Goal: Task Accomplishment & Management: Use online tool/utility

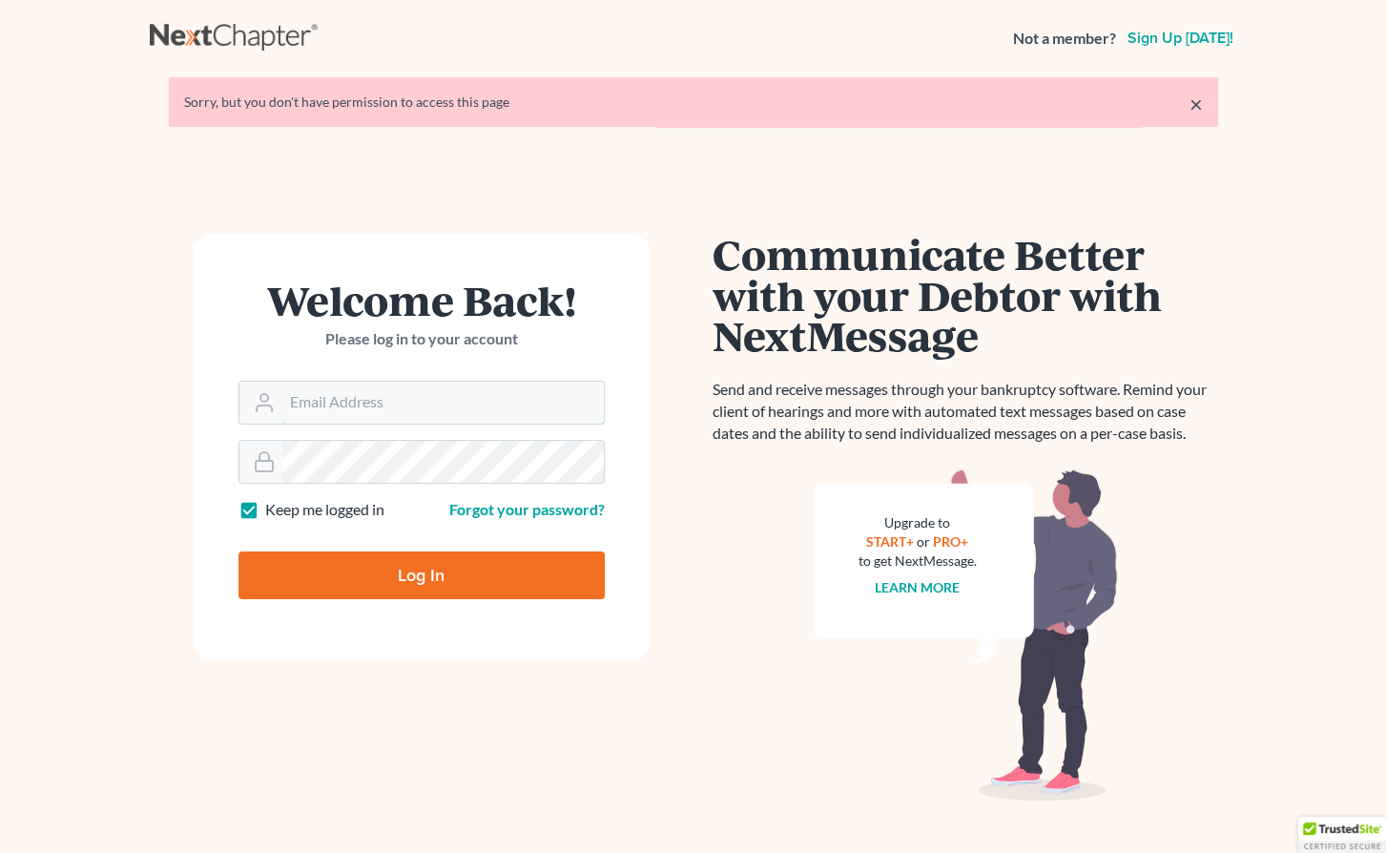
type input "[PERSON_NAME][EMAIL_ADDRESS][PERSON_NAME][DOMAIN_NAME]"
click at [395, 576] on input "Log In" at bounding box center [422, 575] width 366 height 48
type input "Thinking..."
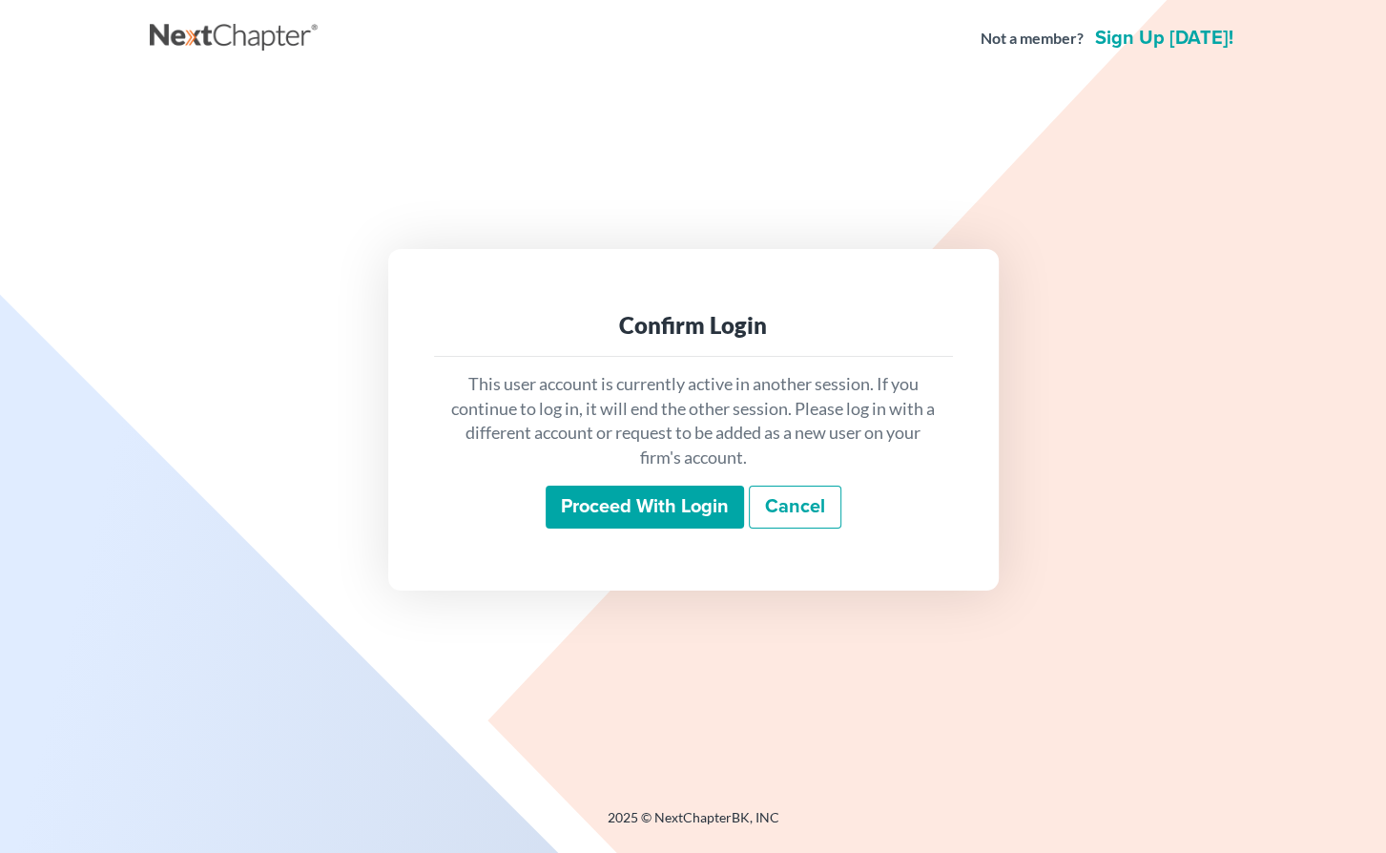
click at [630, 496] on input "Proceed with login" at bounding box center [645, 508] width 198 height 44
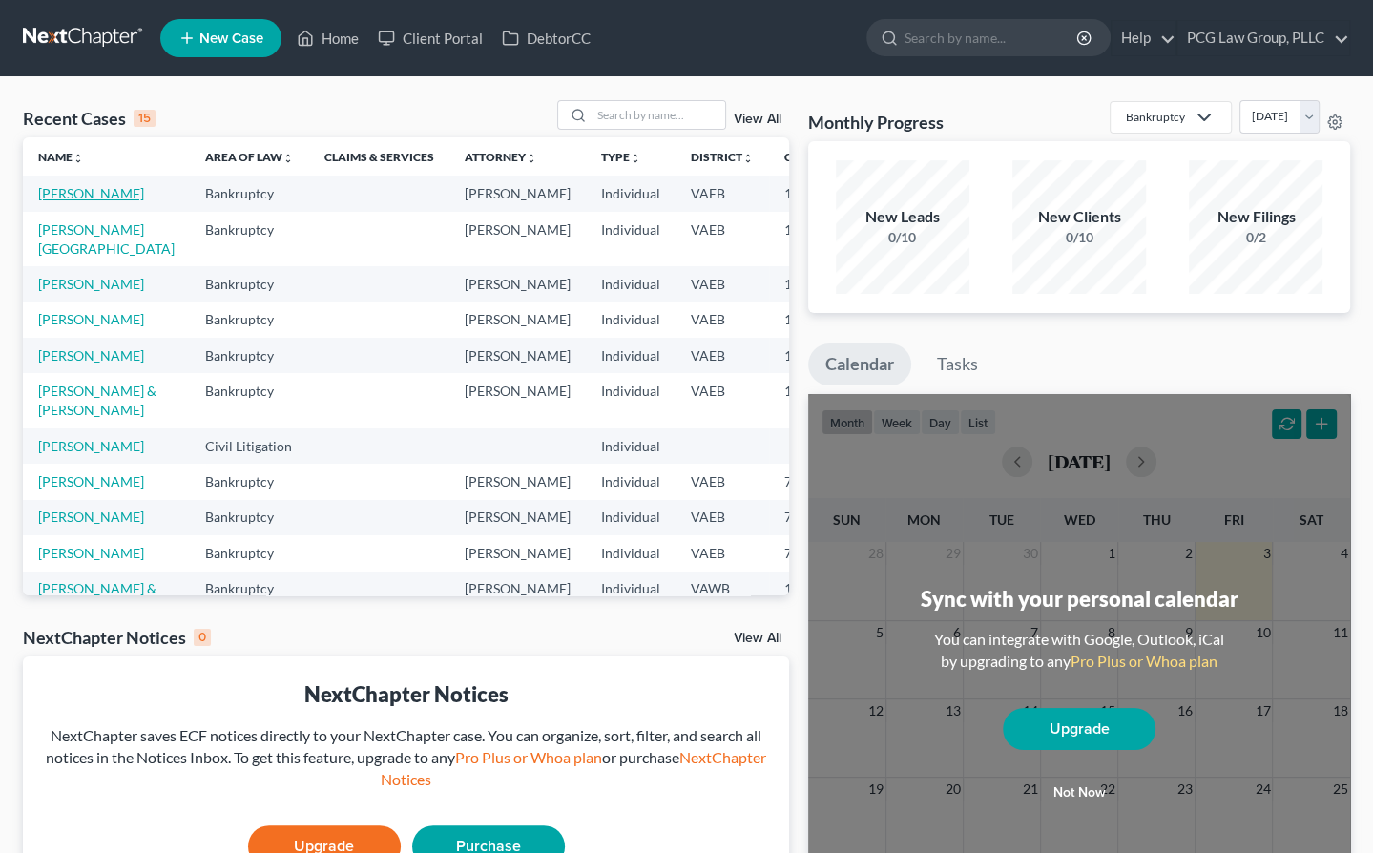
click at [86, 196] on link "[PERSON_NAME]" at bounding box center [91, 193] width 106 height 16
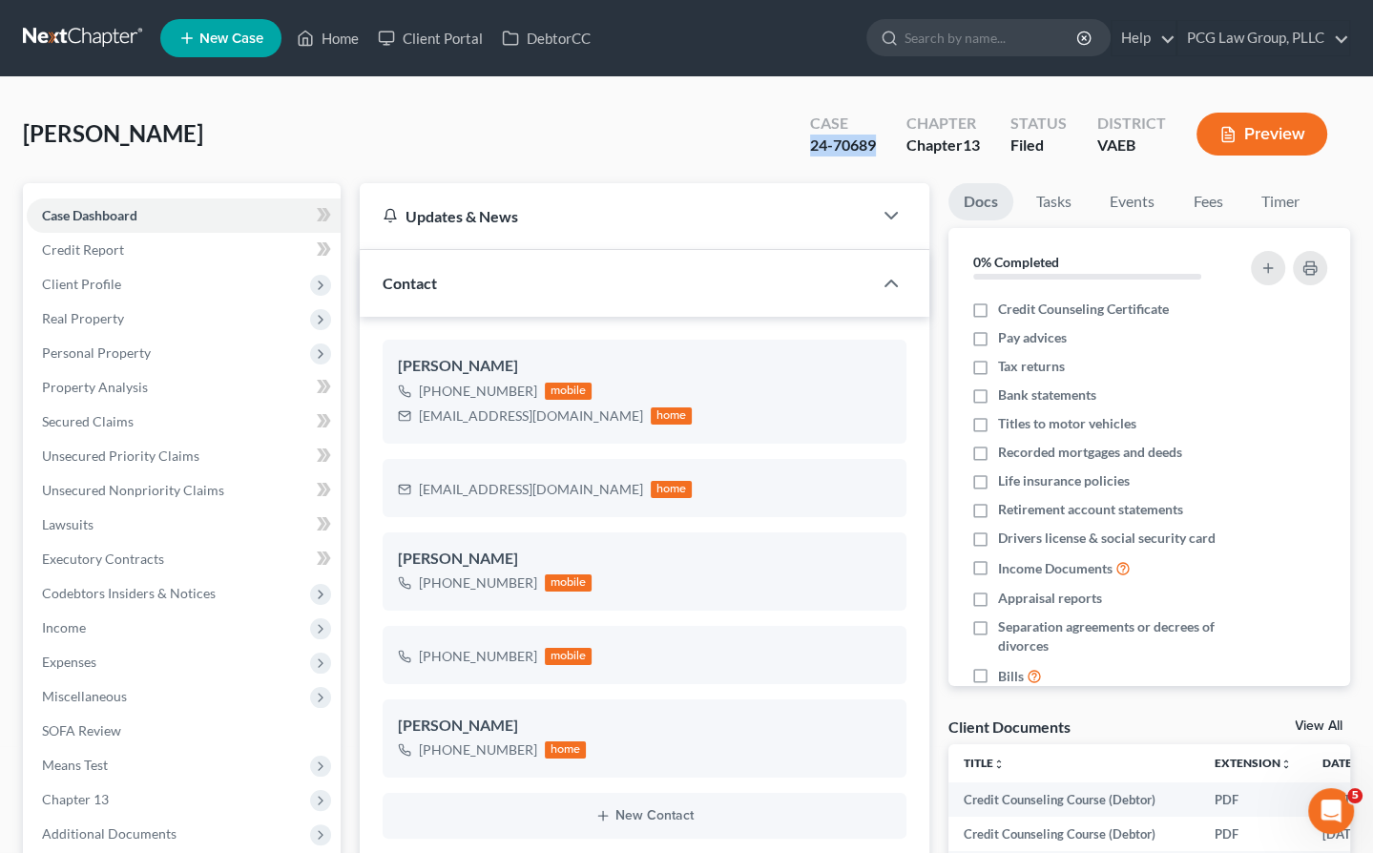
drag, startPoint x: 874, startPoint y: 144, endPoint x: 807, endPoint y: 144, distance: 66.8
click at [810, 144] on div "24-70689" at bounding box center [843, 146] width 66 height 22
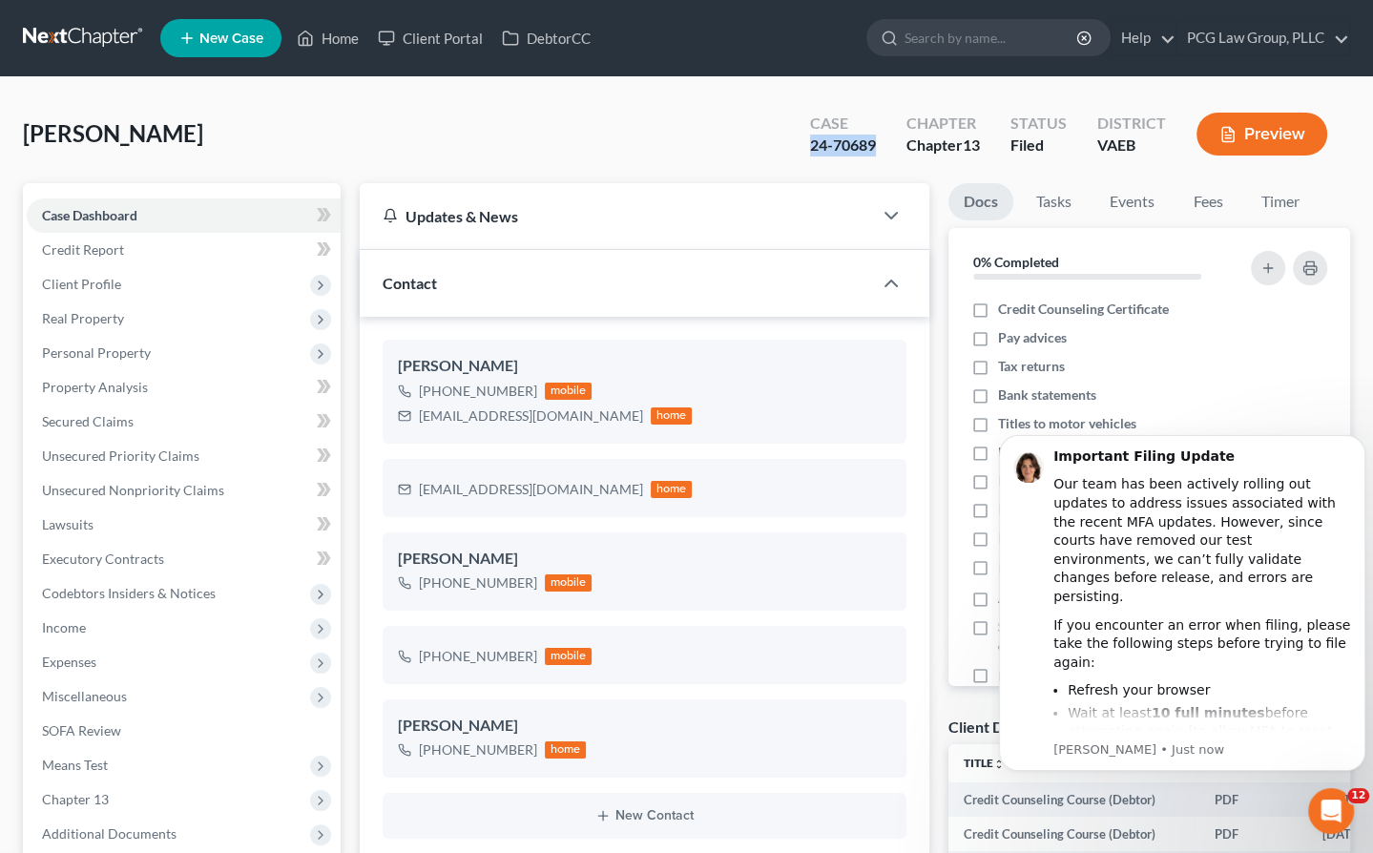
drag, startPoint x: 807, startPoint y: 144, endPoint x: 830, endPoint y: 144, distance: 22.9
copy div "24-70689"
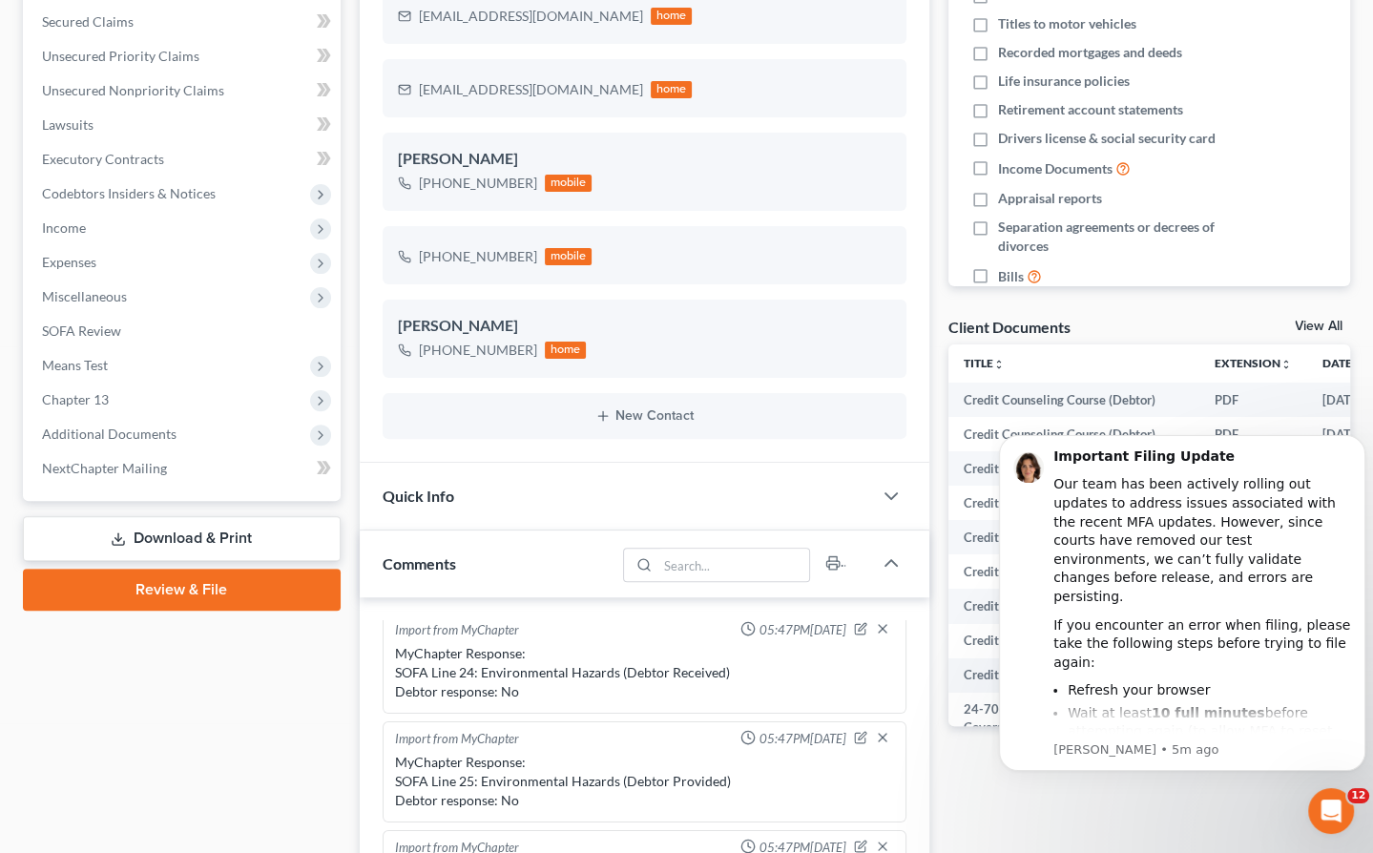
scroll to position [402, 0]
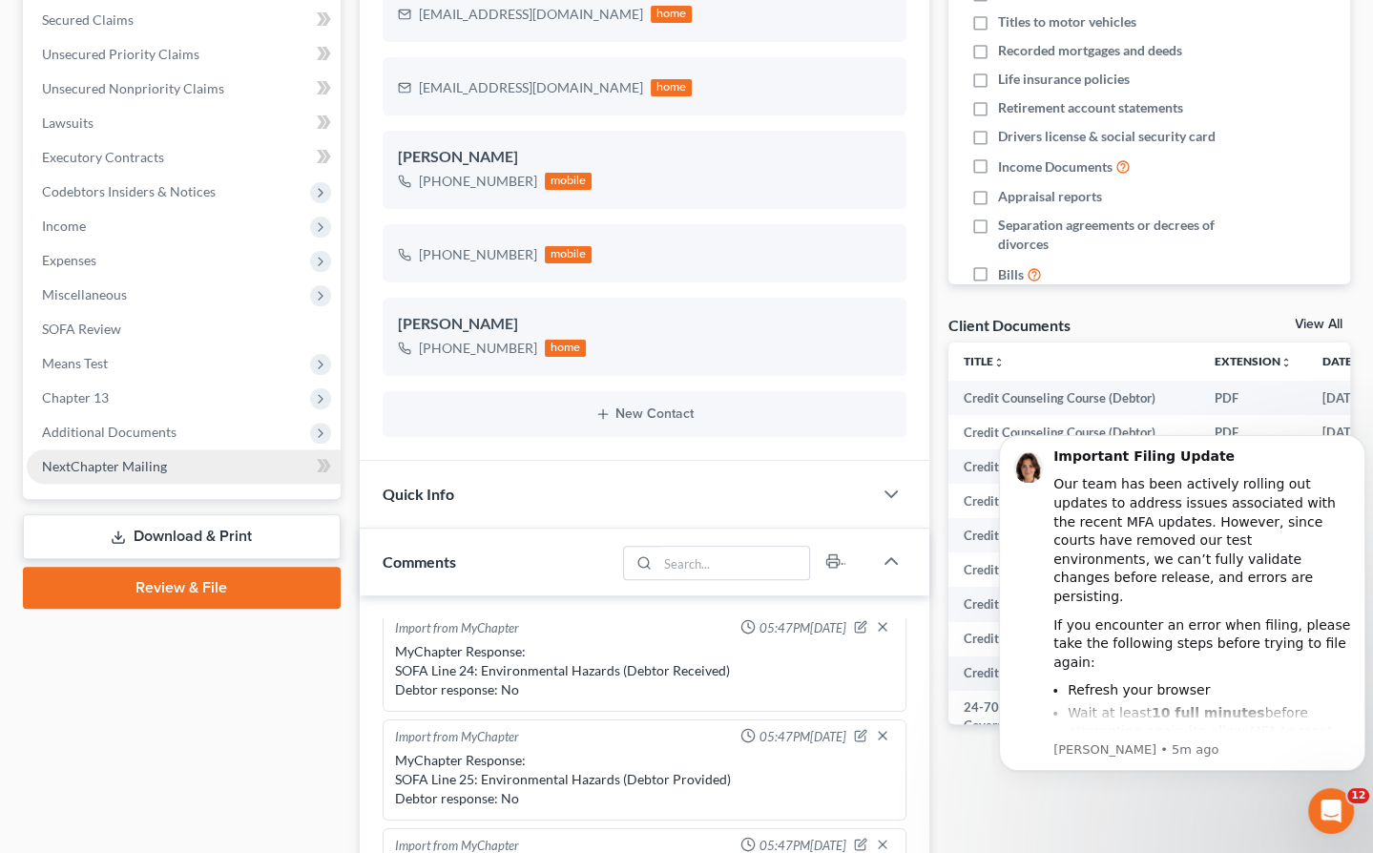
click at [140, 467] on span "NextChapter Mailing" at bounding box center [104, 466] width 125 height 16
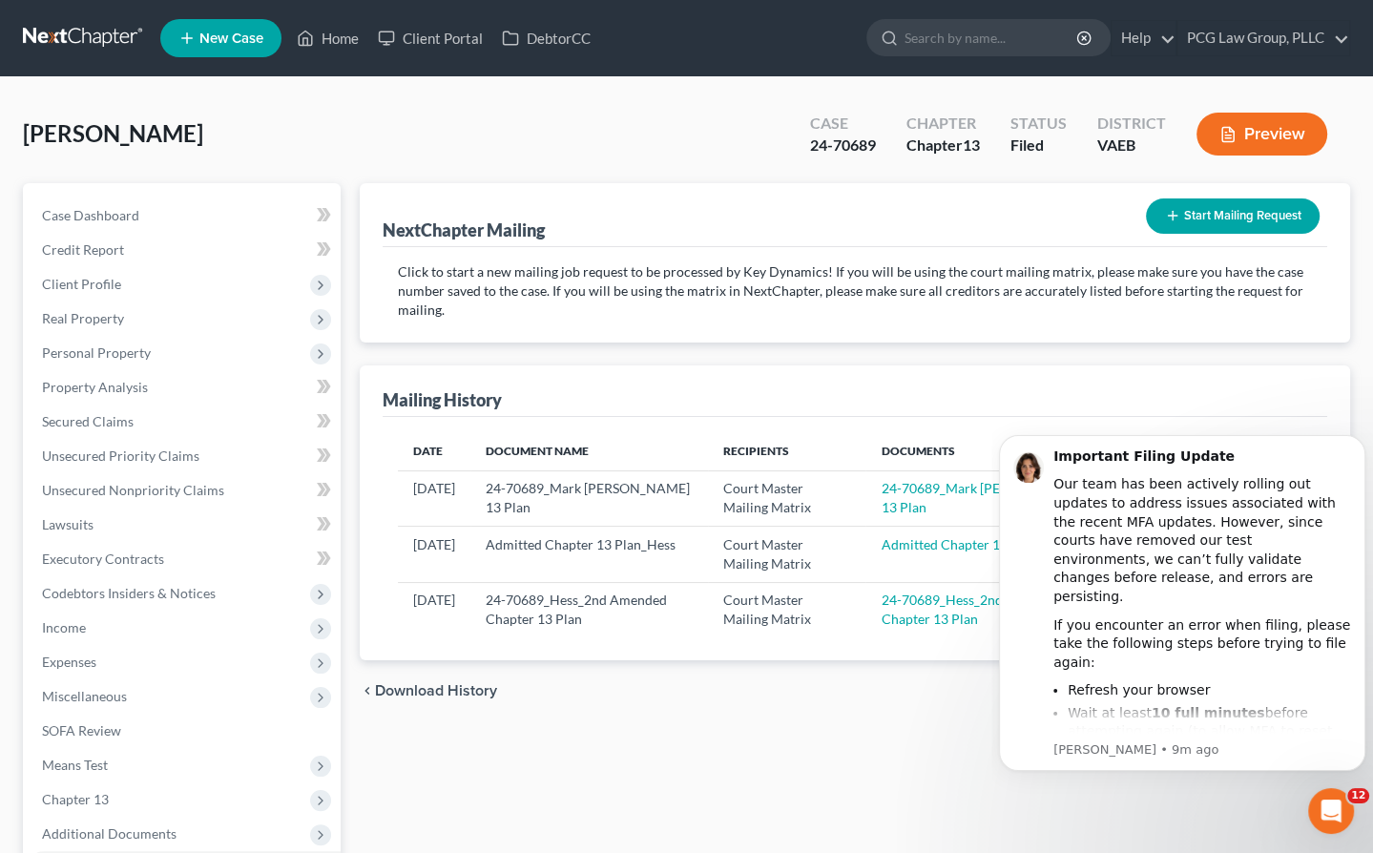
click at [671, 719] on div "NextChapter Mailing Start Mailing Request Click to start a new mailing job requ…" at bounding box center [854, 596] width 1009 height 827
click at [850, 621] on div "Court Master Mailing Matrix" at bounding box center [786, 610] width 127 height 38
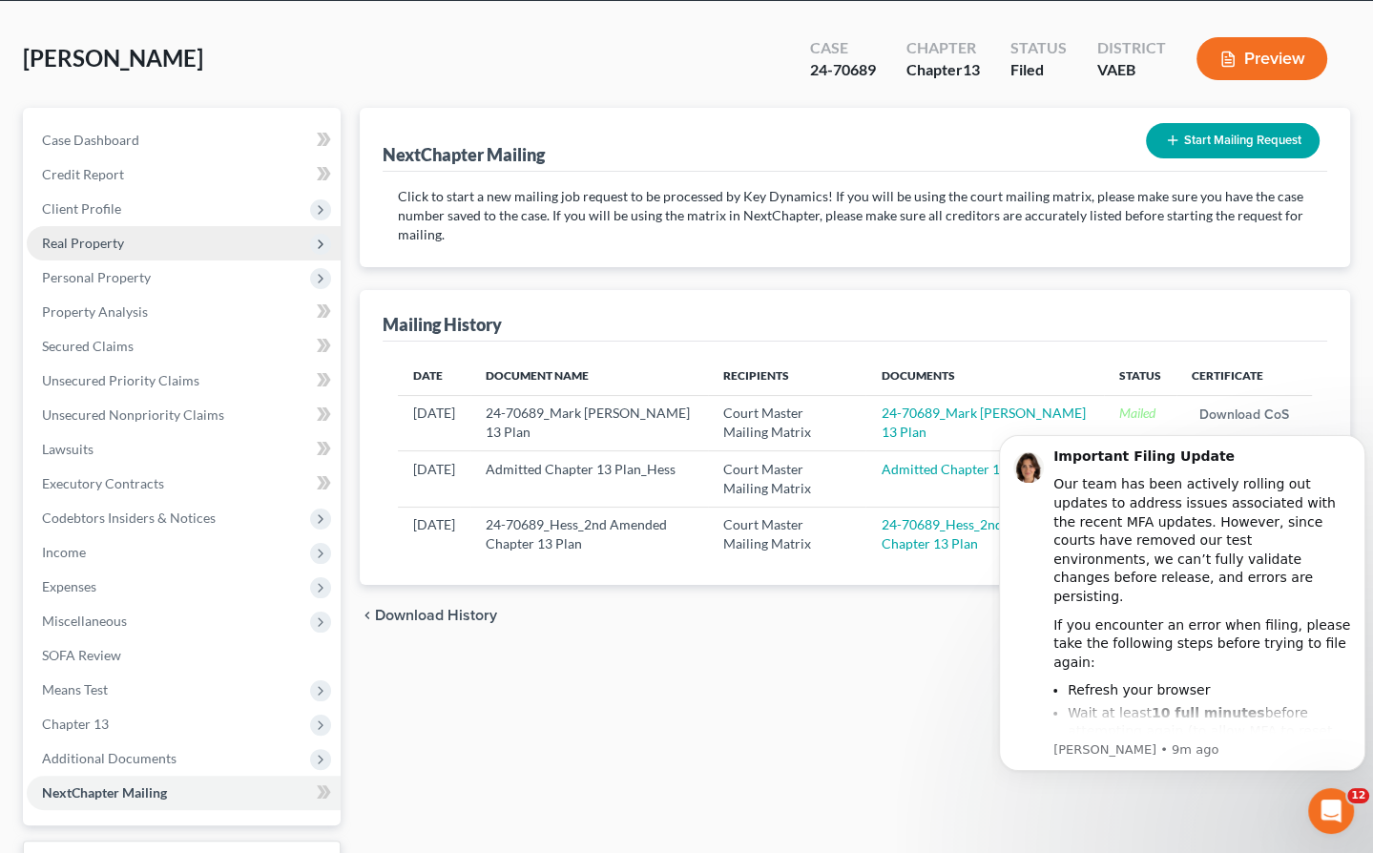
scroll to position [227, 0]
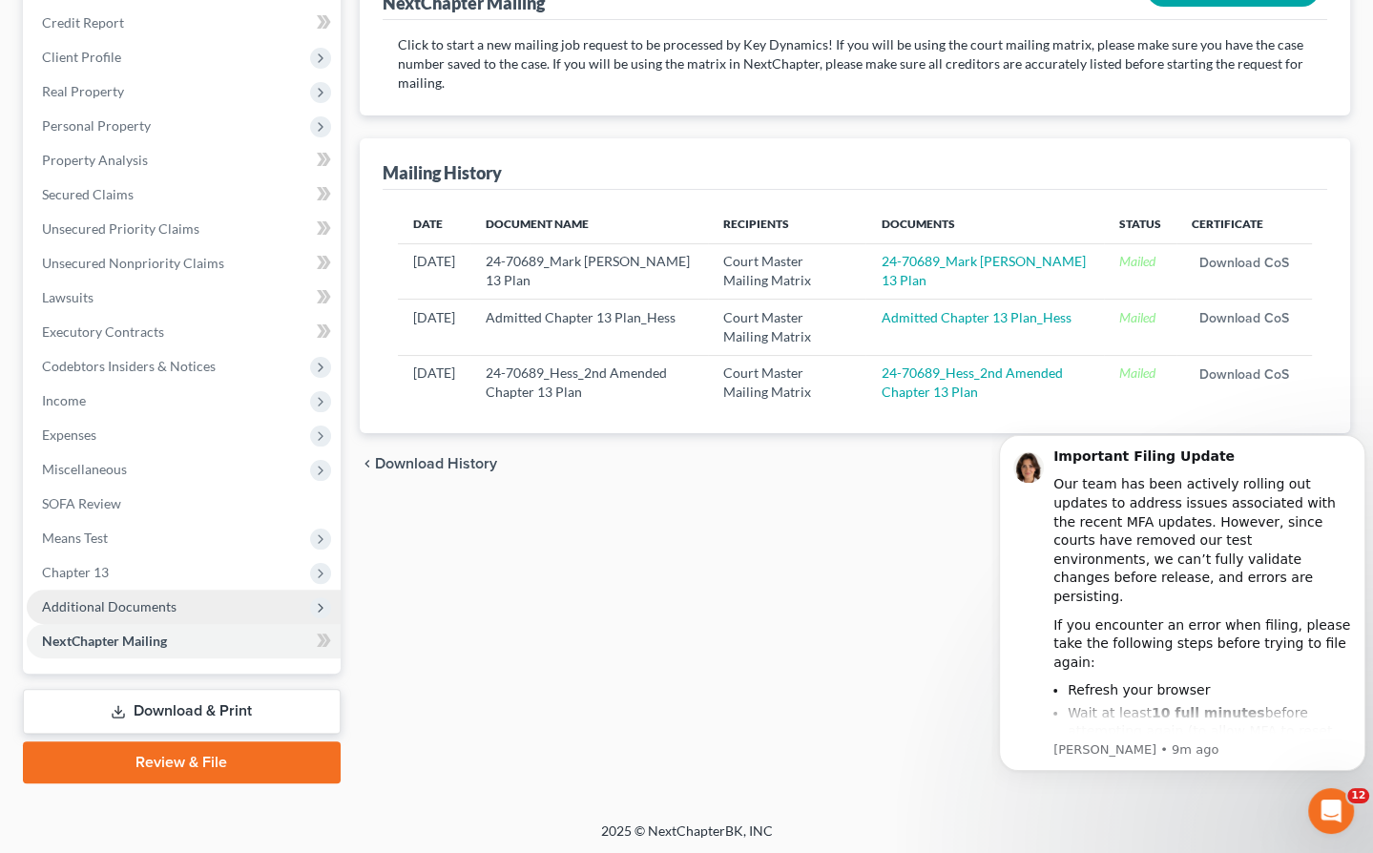
click at [115, 611] on span "Additional Documents" at bounding box center [109, 606] width 135 height 16
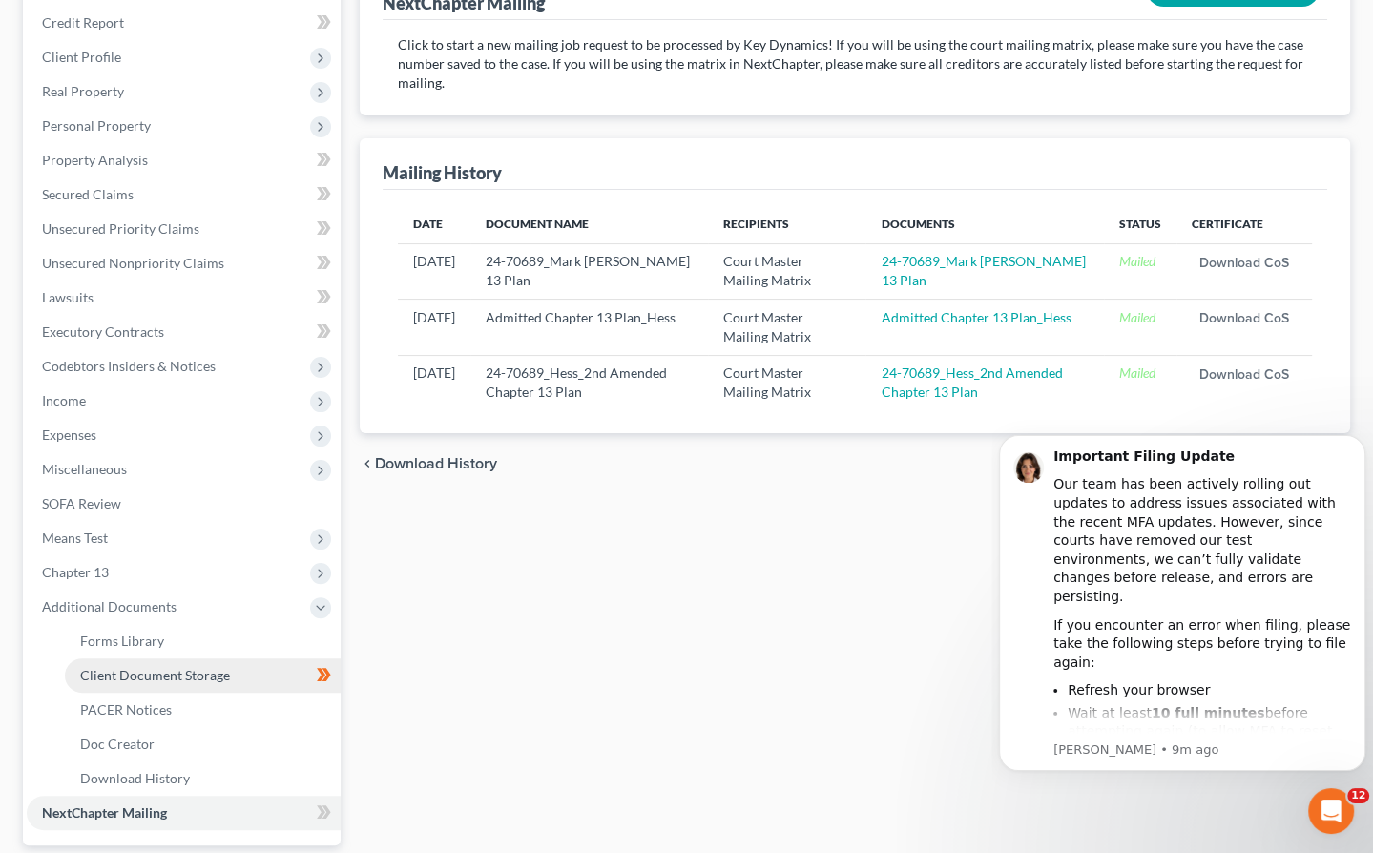
click at [127, 671] on span "Client Document Storage" at bounding box center [155, 675] width 150 height 16
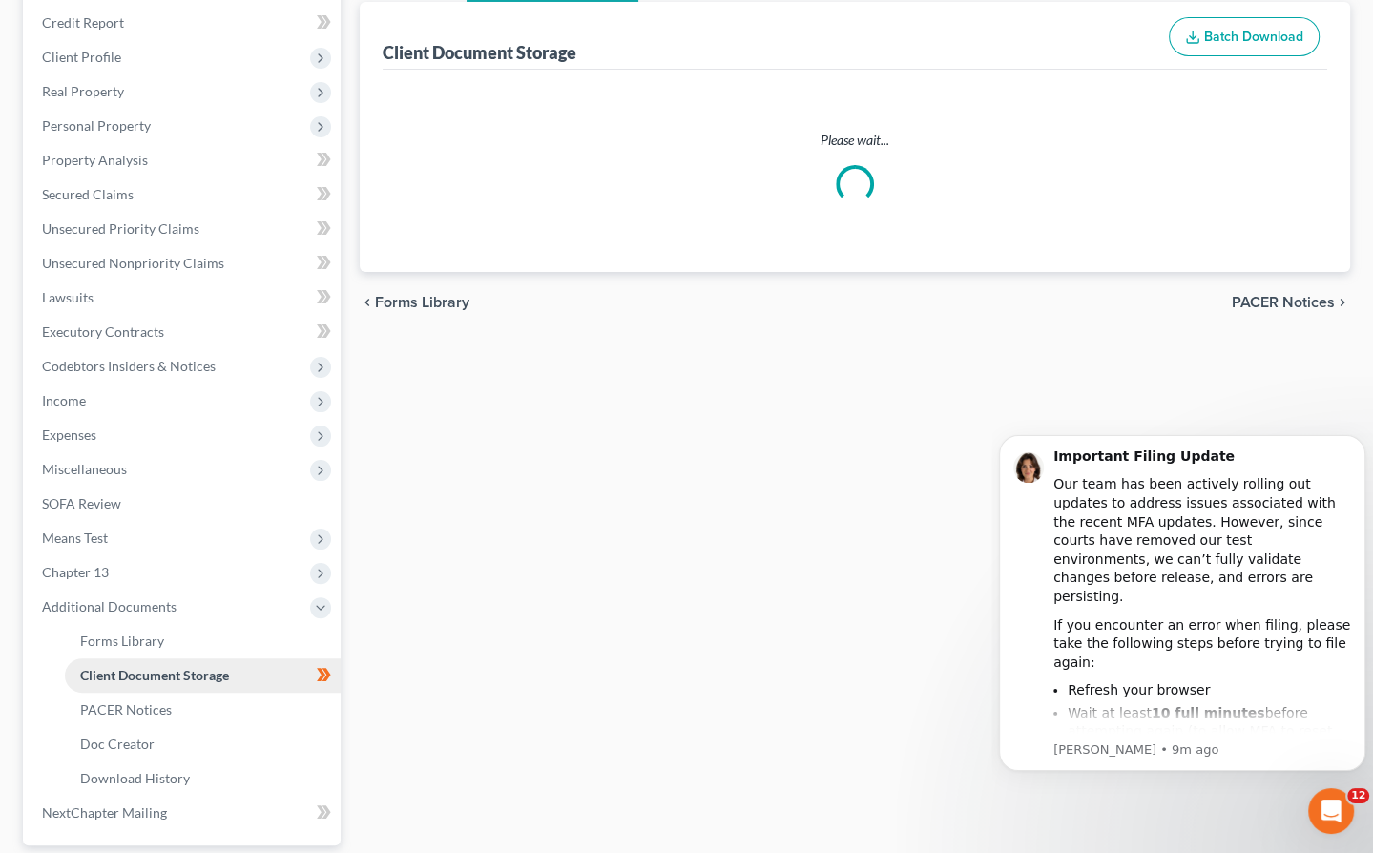
scroll to position [197, 0]
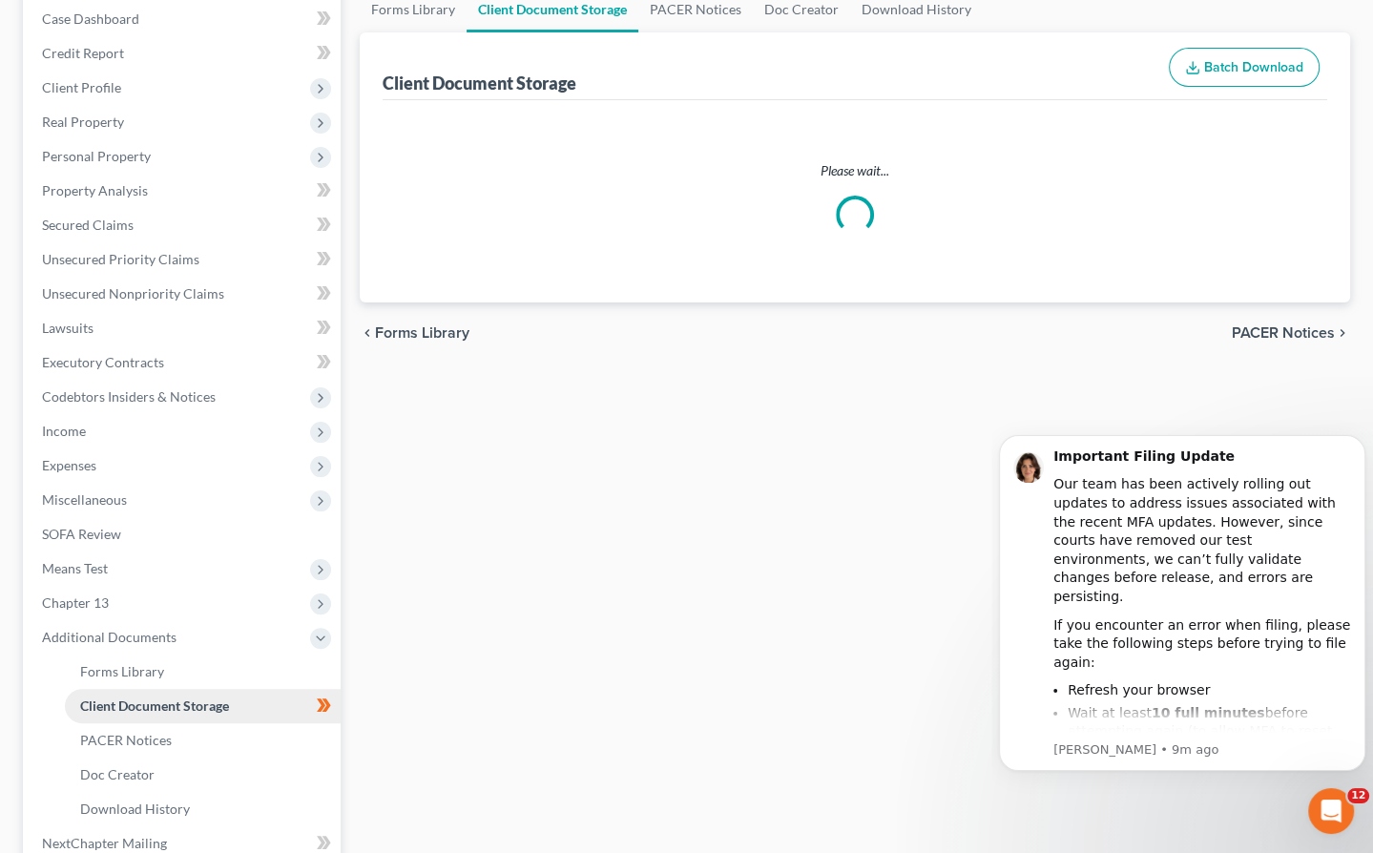
select select "0"
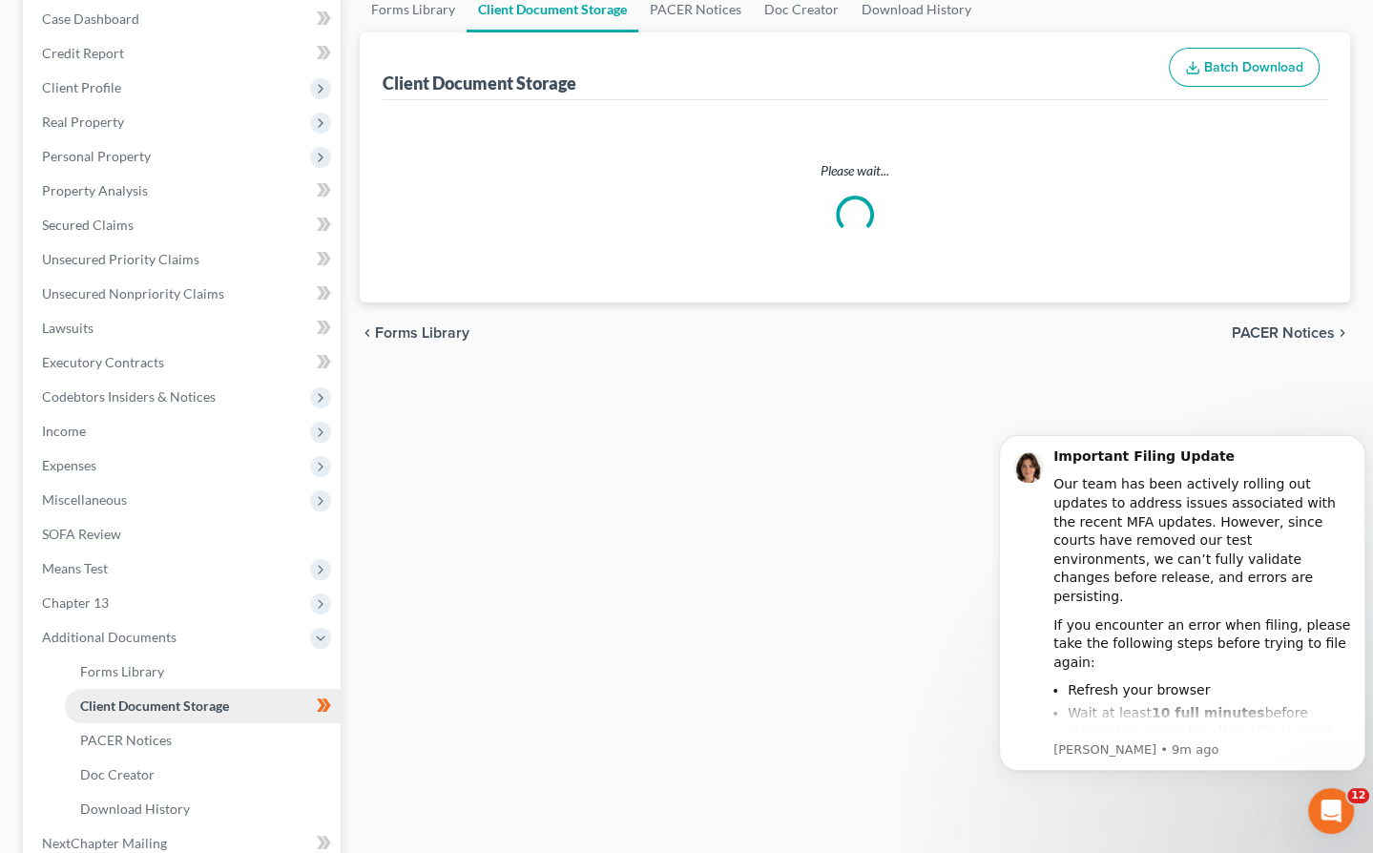
select select "0"
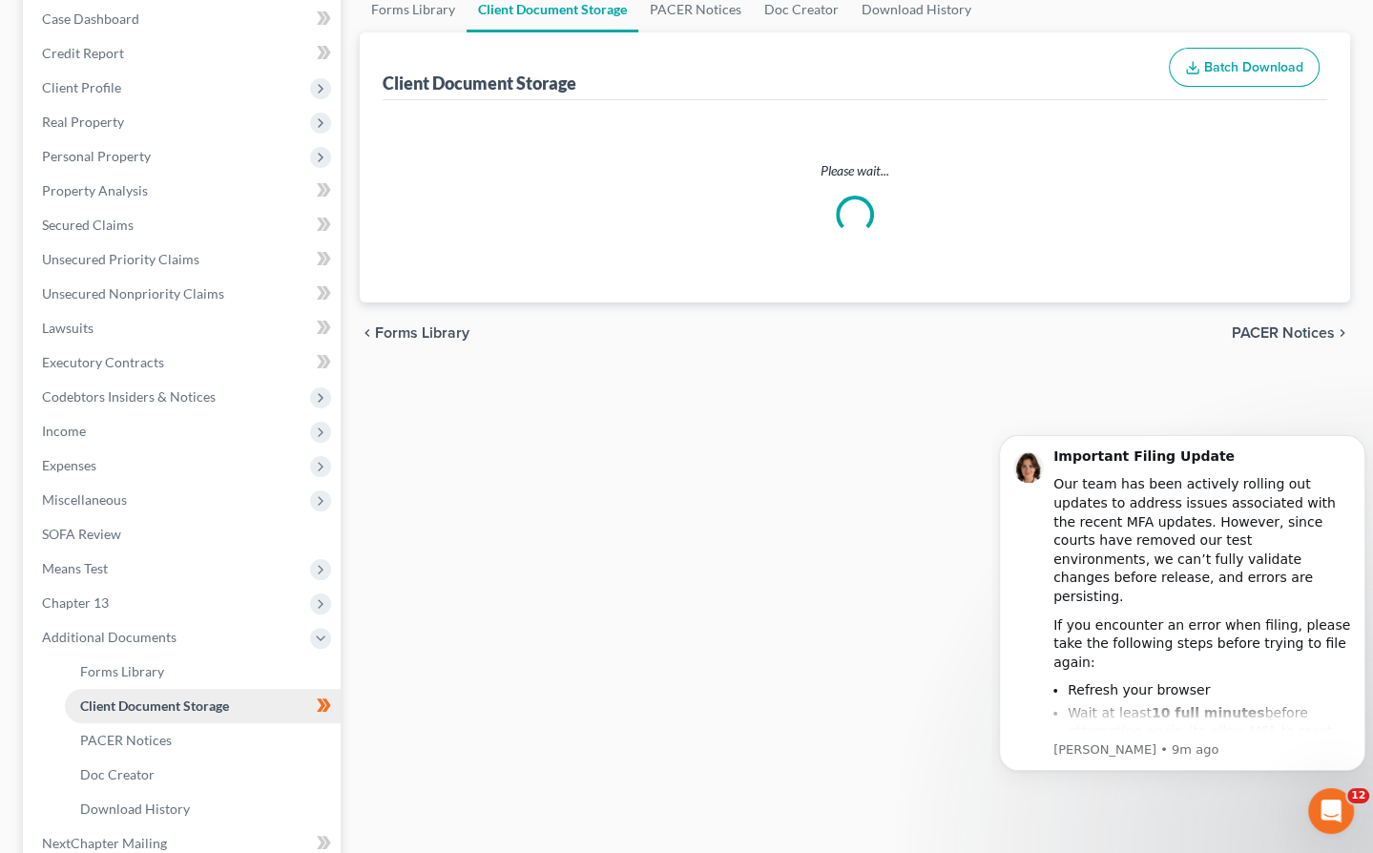
select select "0"
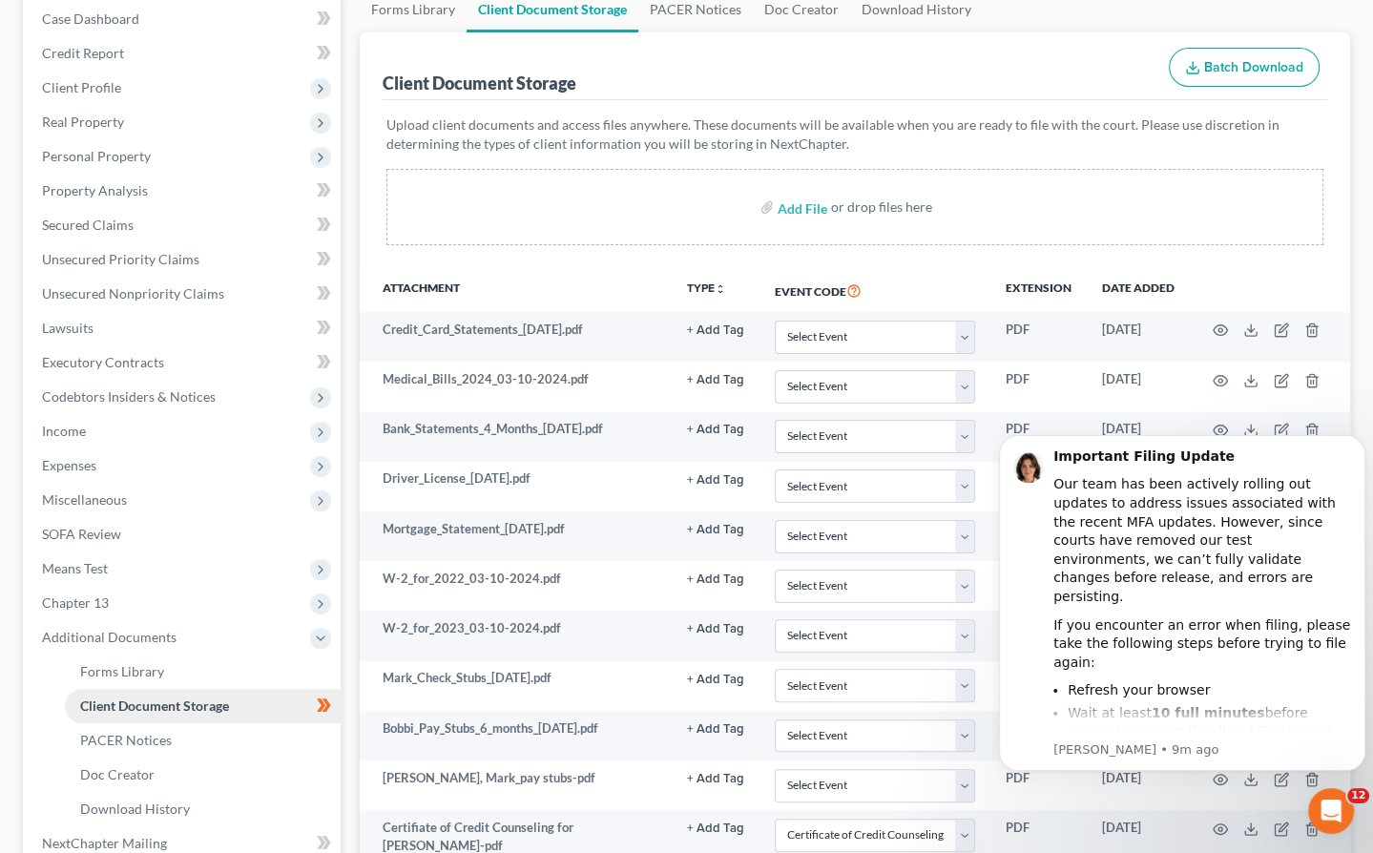
scroll to position [0, 0]
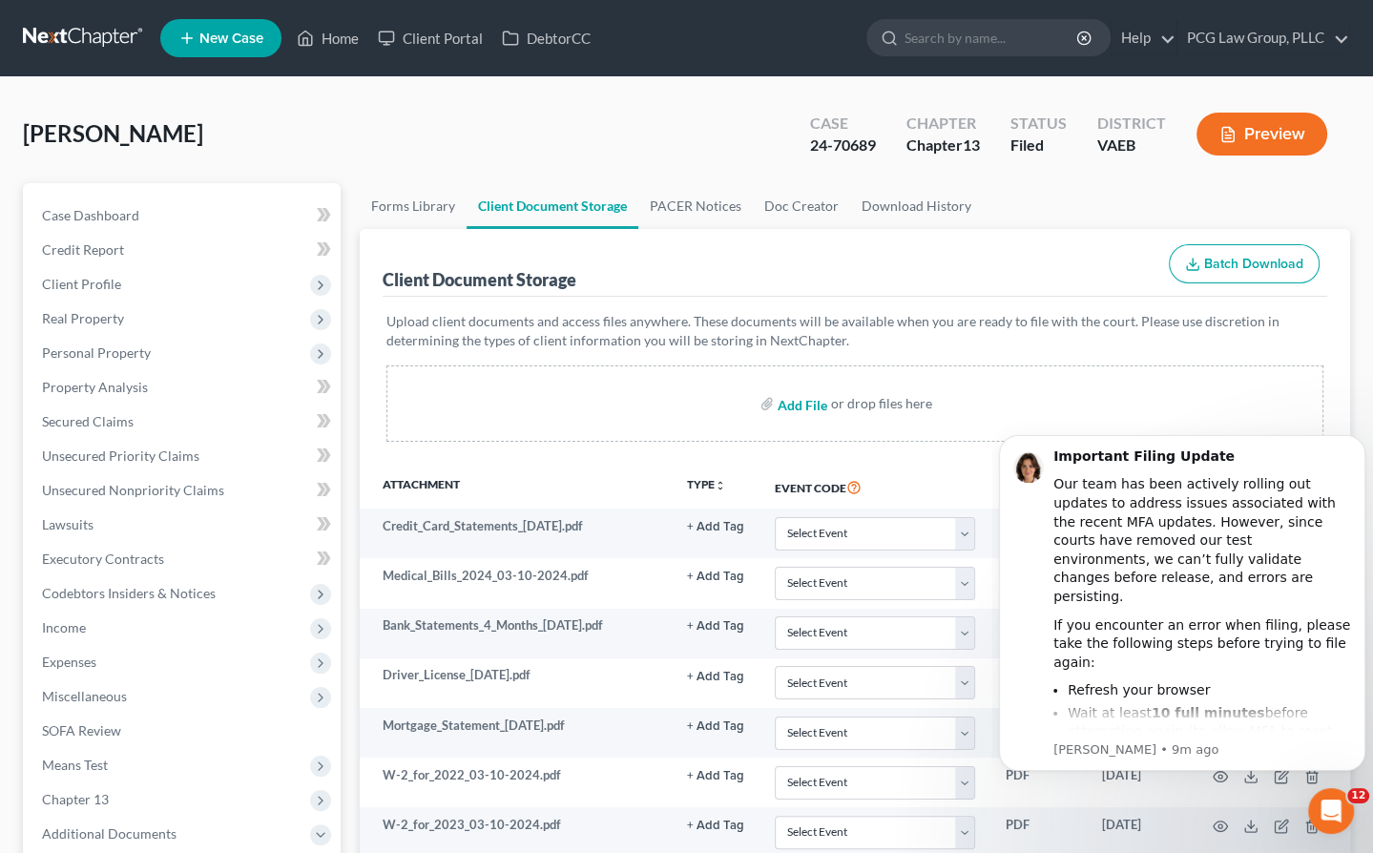
click at [805, 403] on input "file" at bounding box center [801, 403] width 46 height 34
type input "C:\fakepath\Debtor's Motion to Approve Sale of Real Property_24-70689_Mark Hess…"
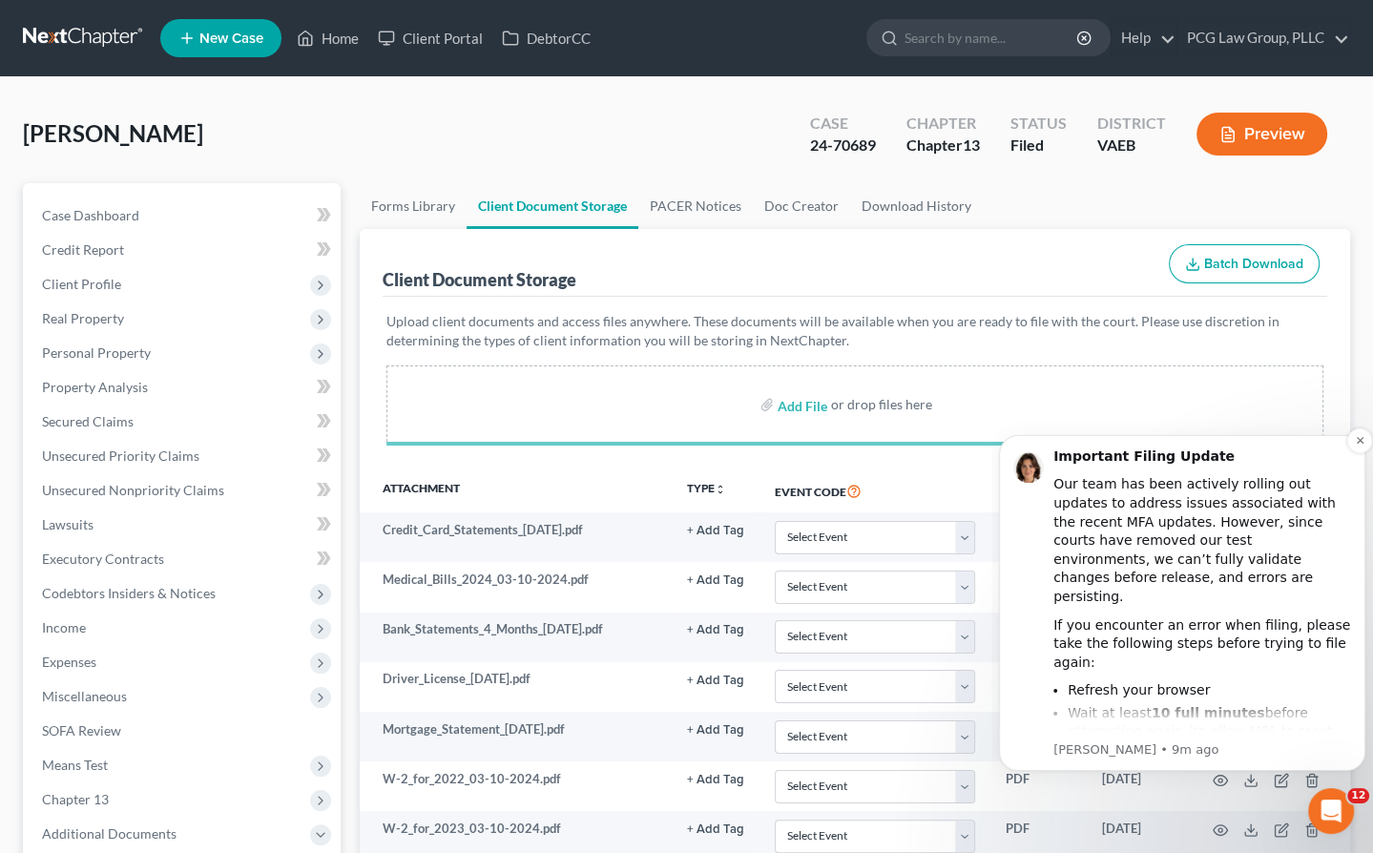
select select "0"
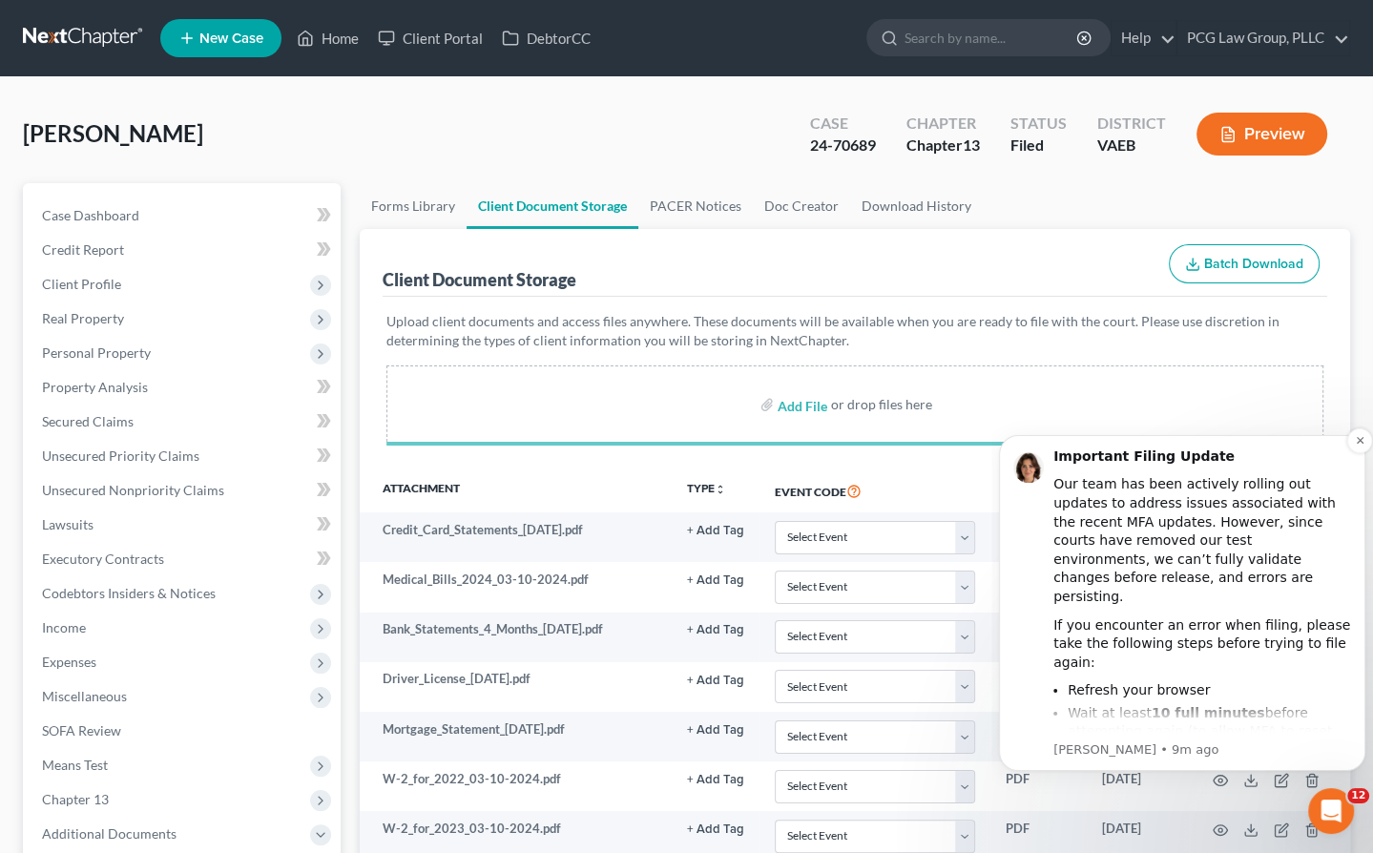
select select "0"
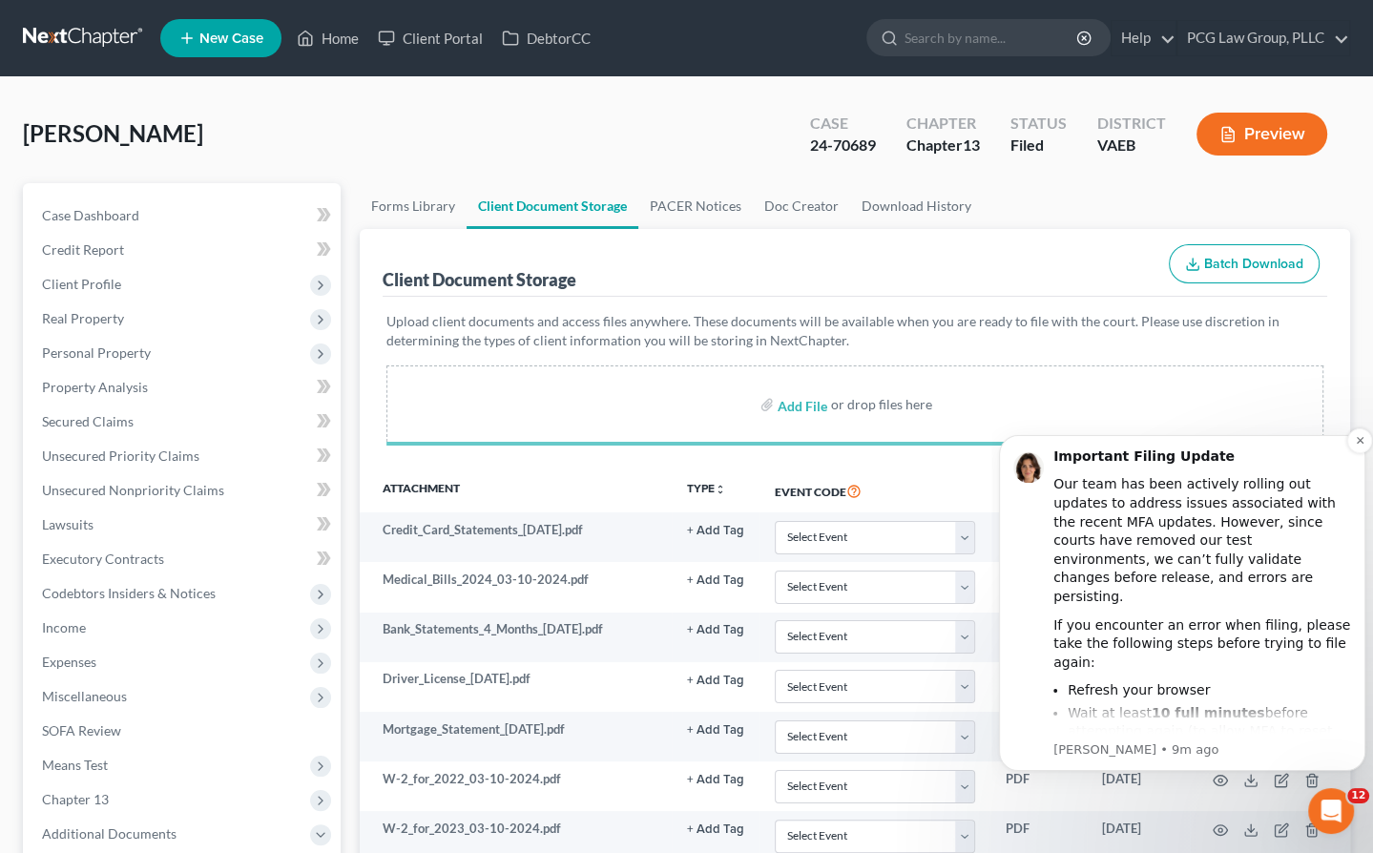
select select "0"
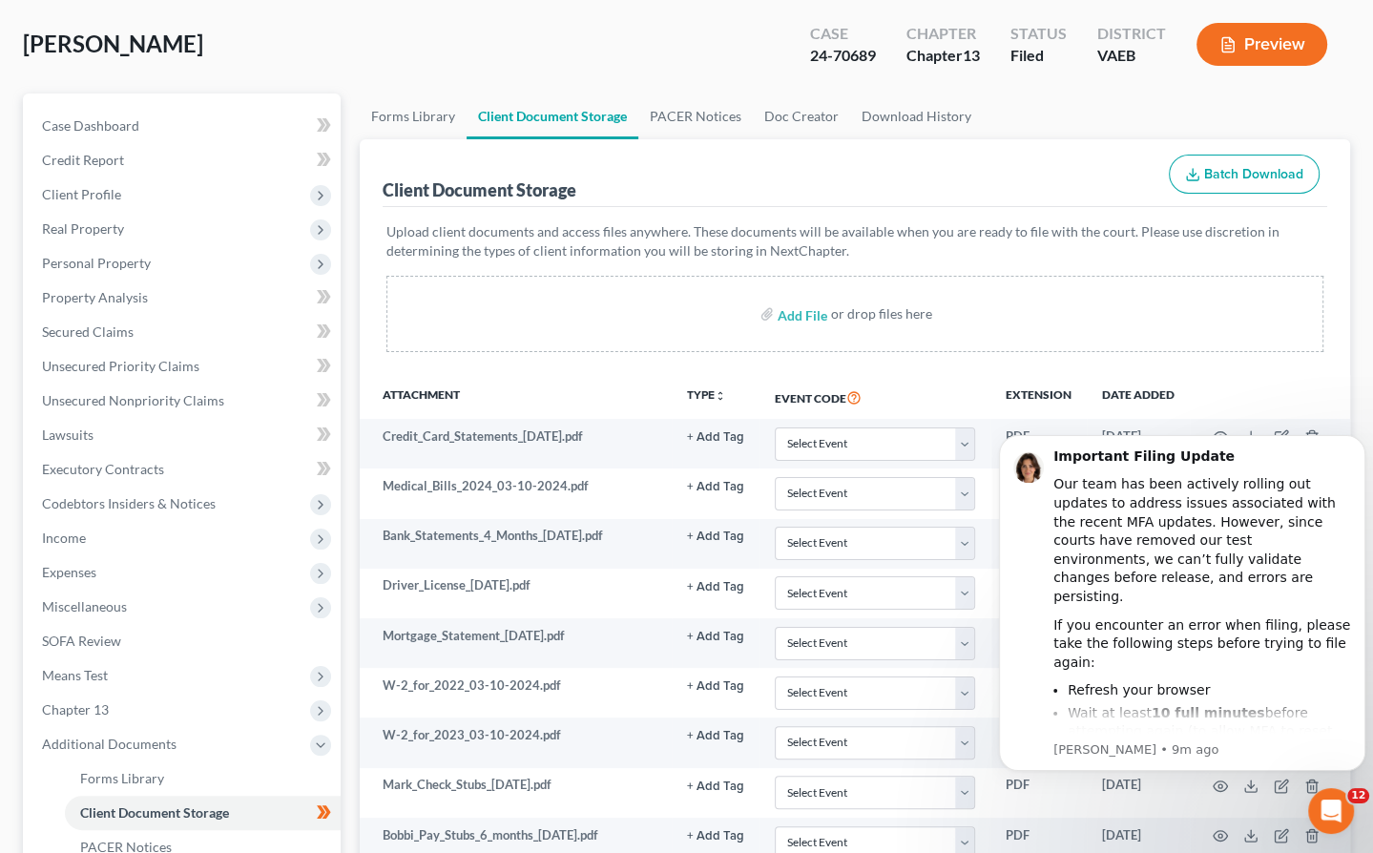
scroll to position [83, 0]
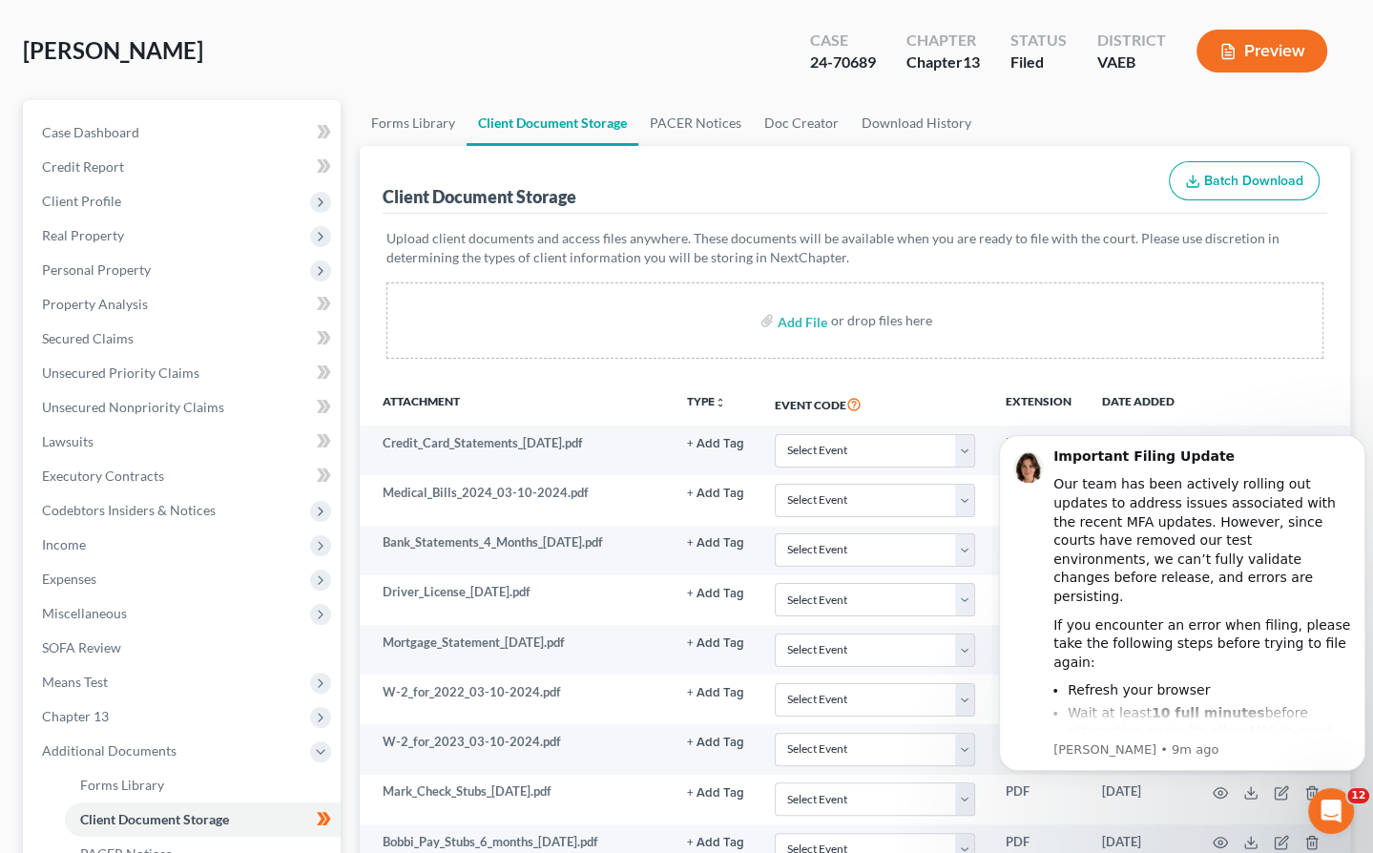
click at [1121, 398] on th "Date added" at bounding box center [1138, 404] width 103 height 44
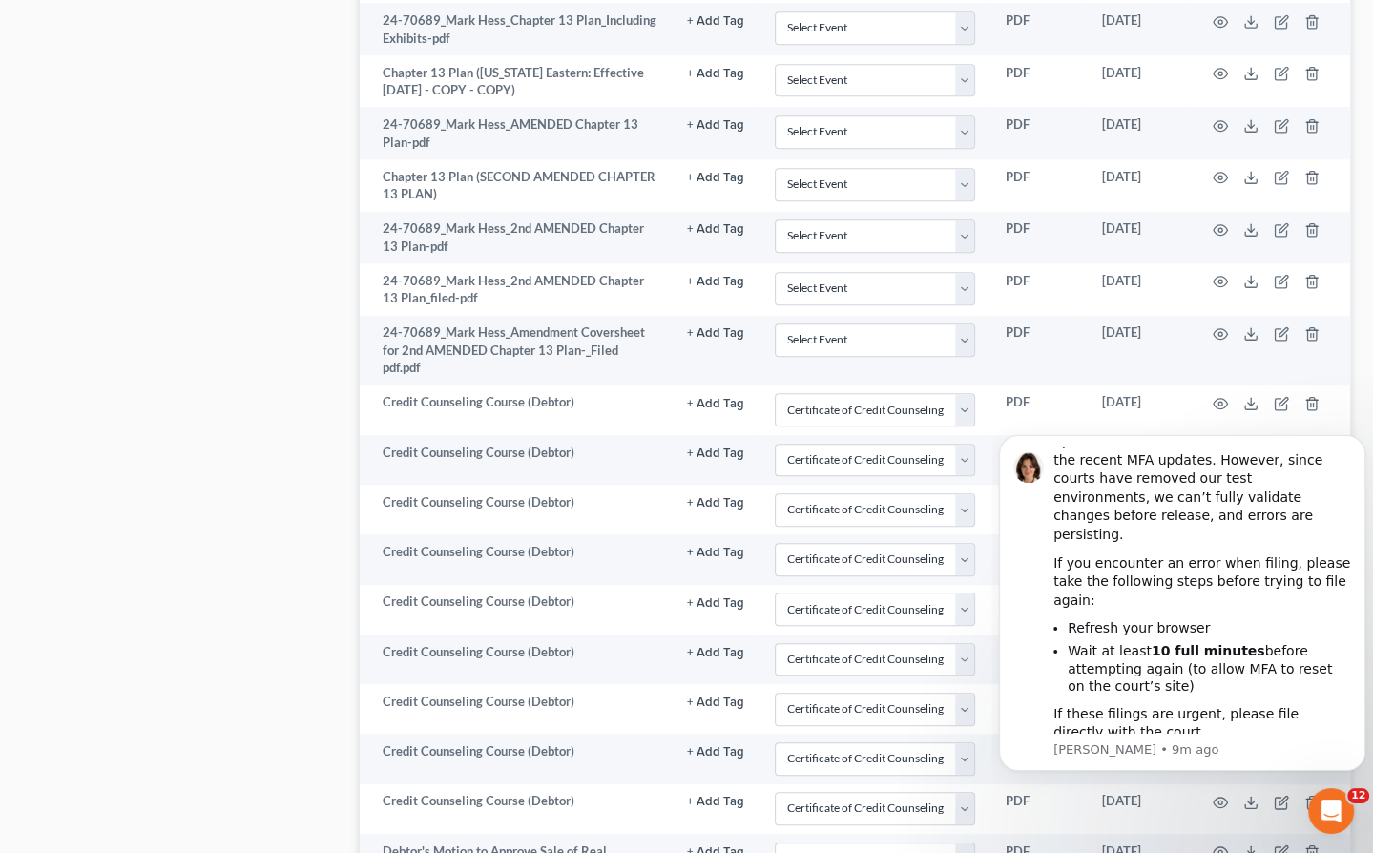
scroll to position [1470, 0]
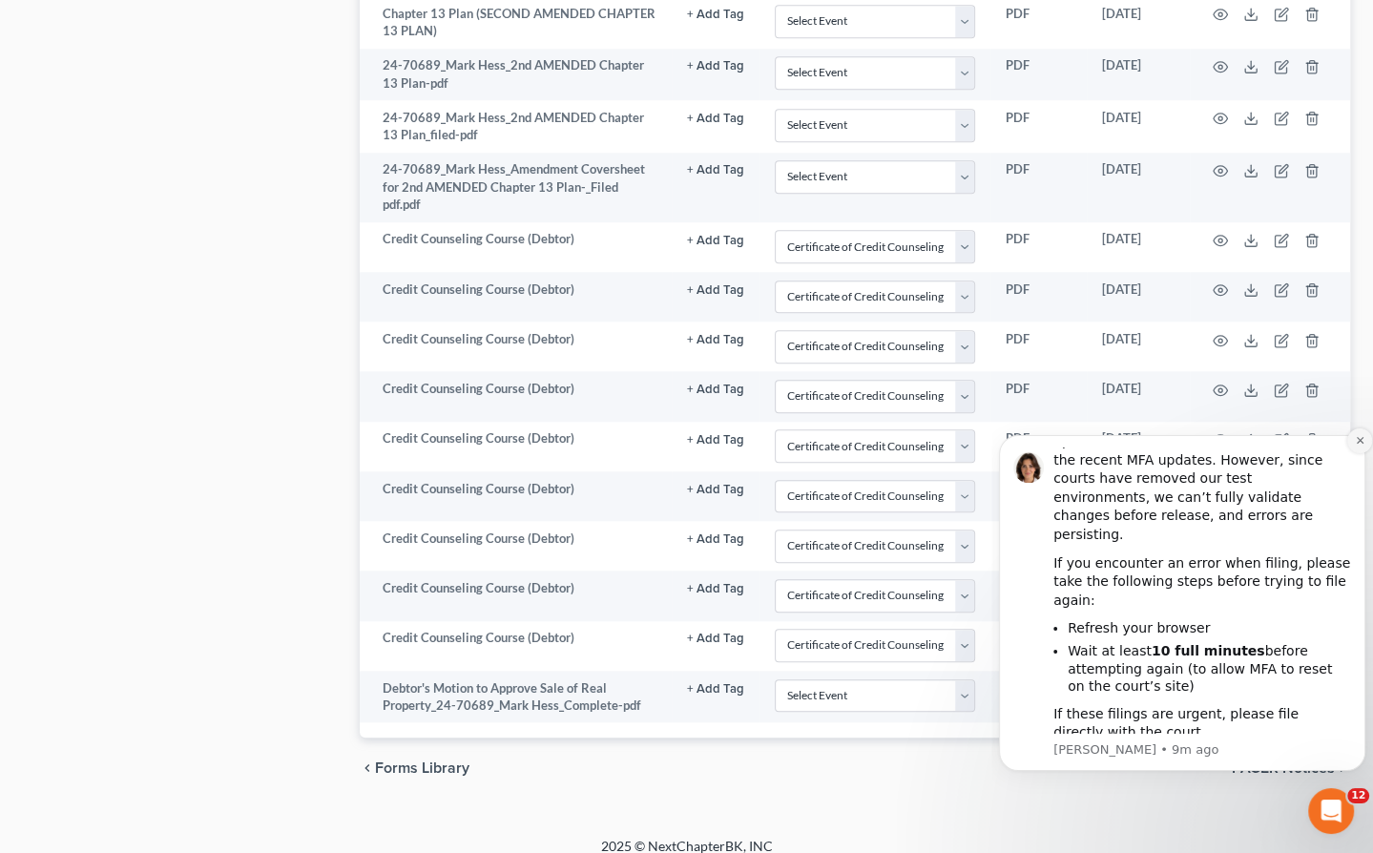
click at [1360, 442] on icon "Dismiss notification" at bounding box center [1360, 440] width 10 height 10
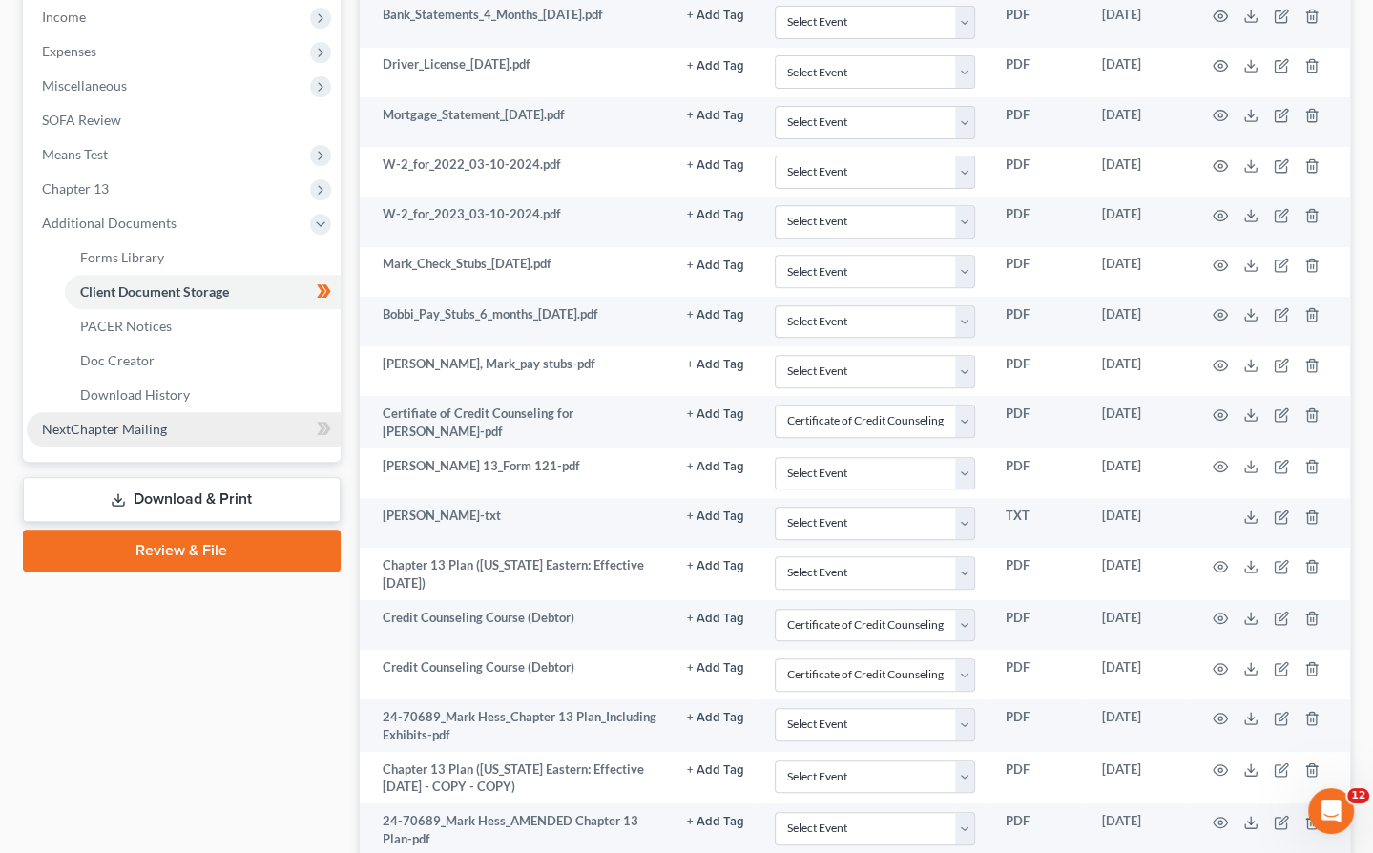
click at [116, 428] on span "NextChapter Mailing" at bounding box center [104, 429] width 125 height 16
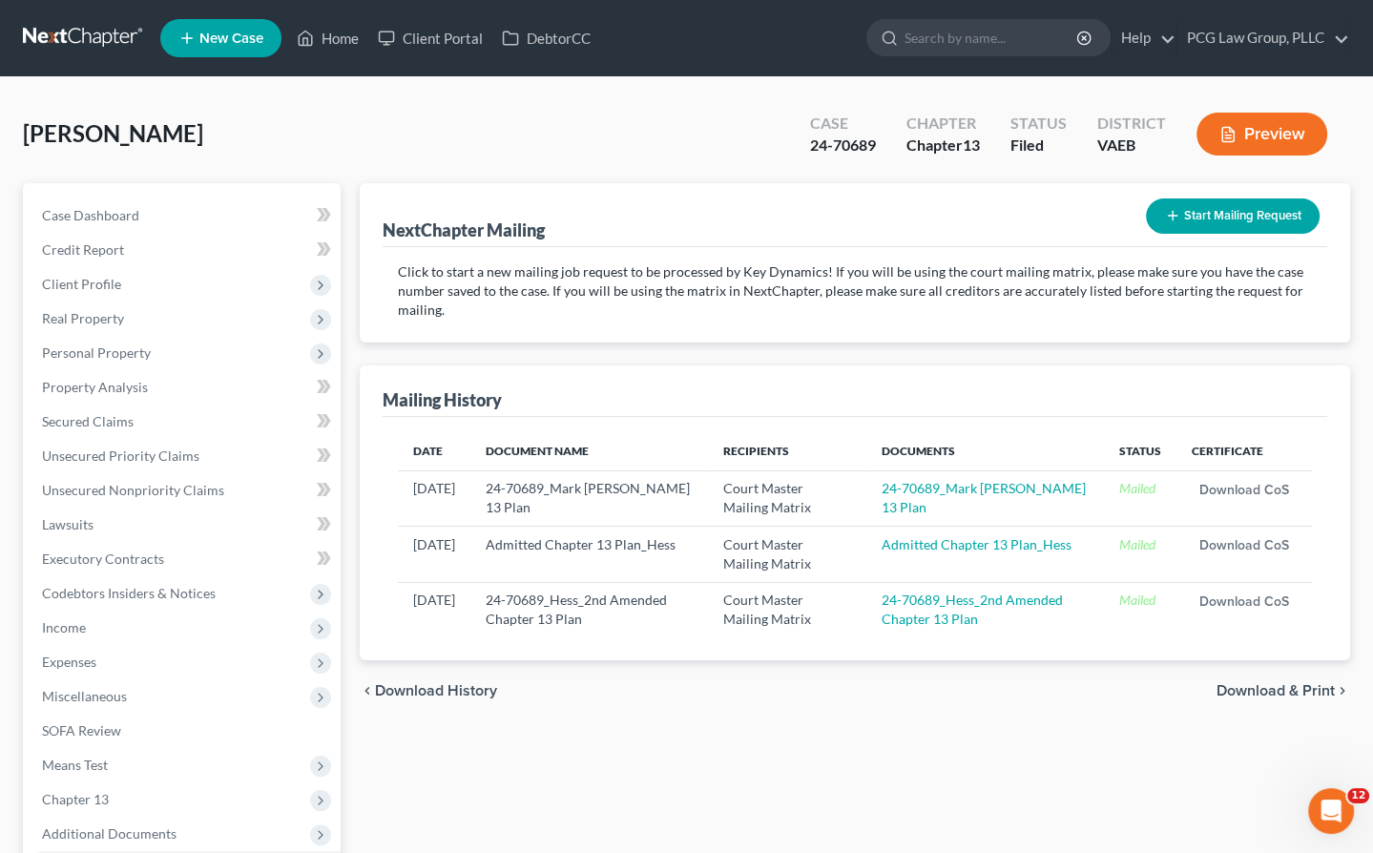
click at [1189, 218] on button "Start Mailing Request" at bounding box center [1233, 215] width 174 height 35
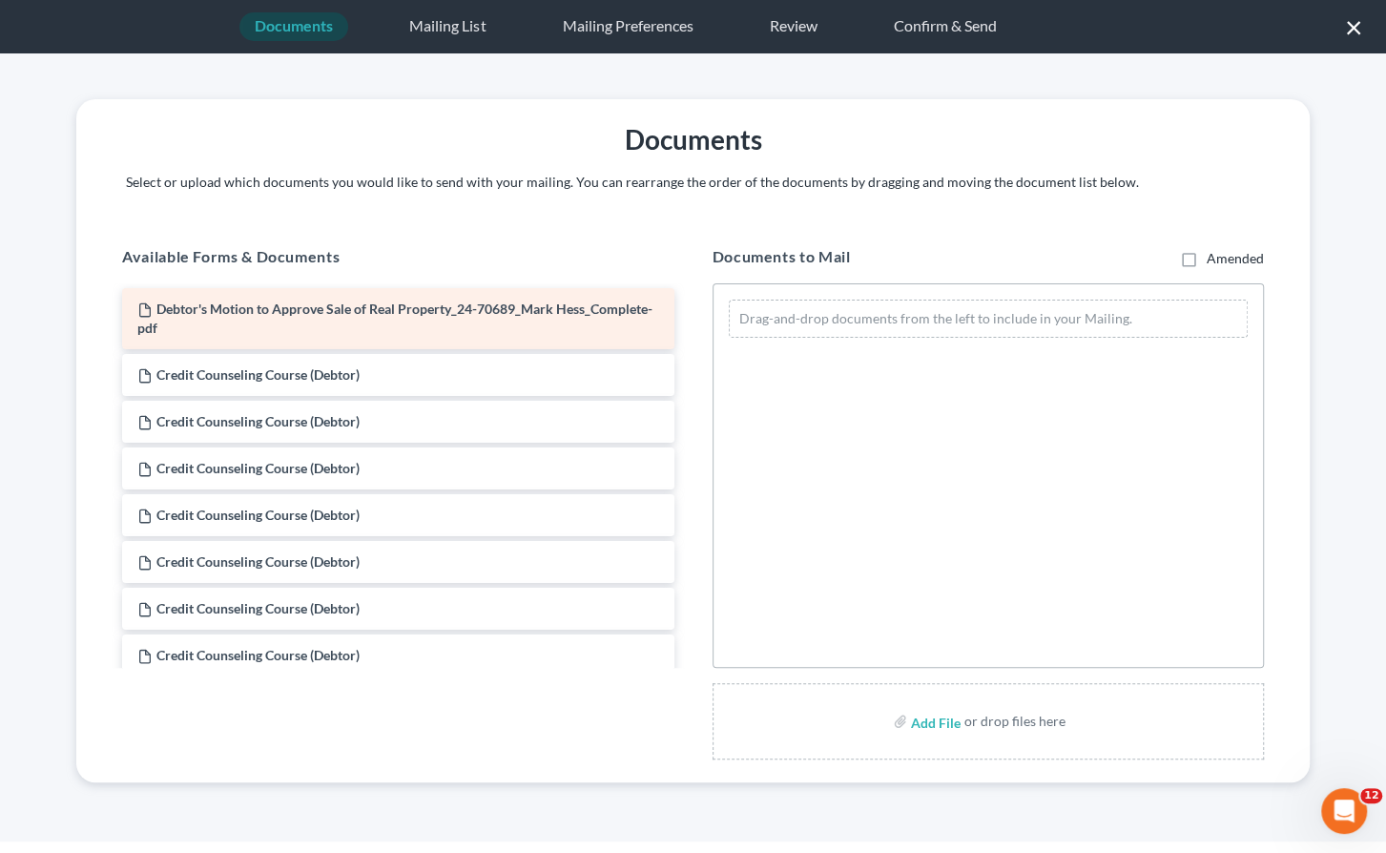
click at [445, 332] on div "Debtor's Motion to Approve Sale of Real Property_24-70689_Mark Hess_Complete-pdf" at bounding box center [398, 318] width 552 height 61
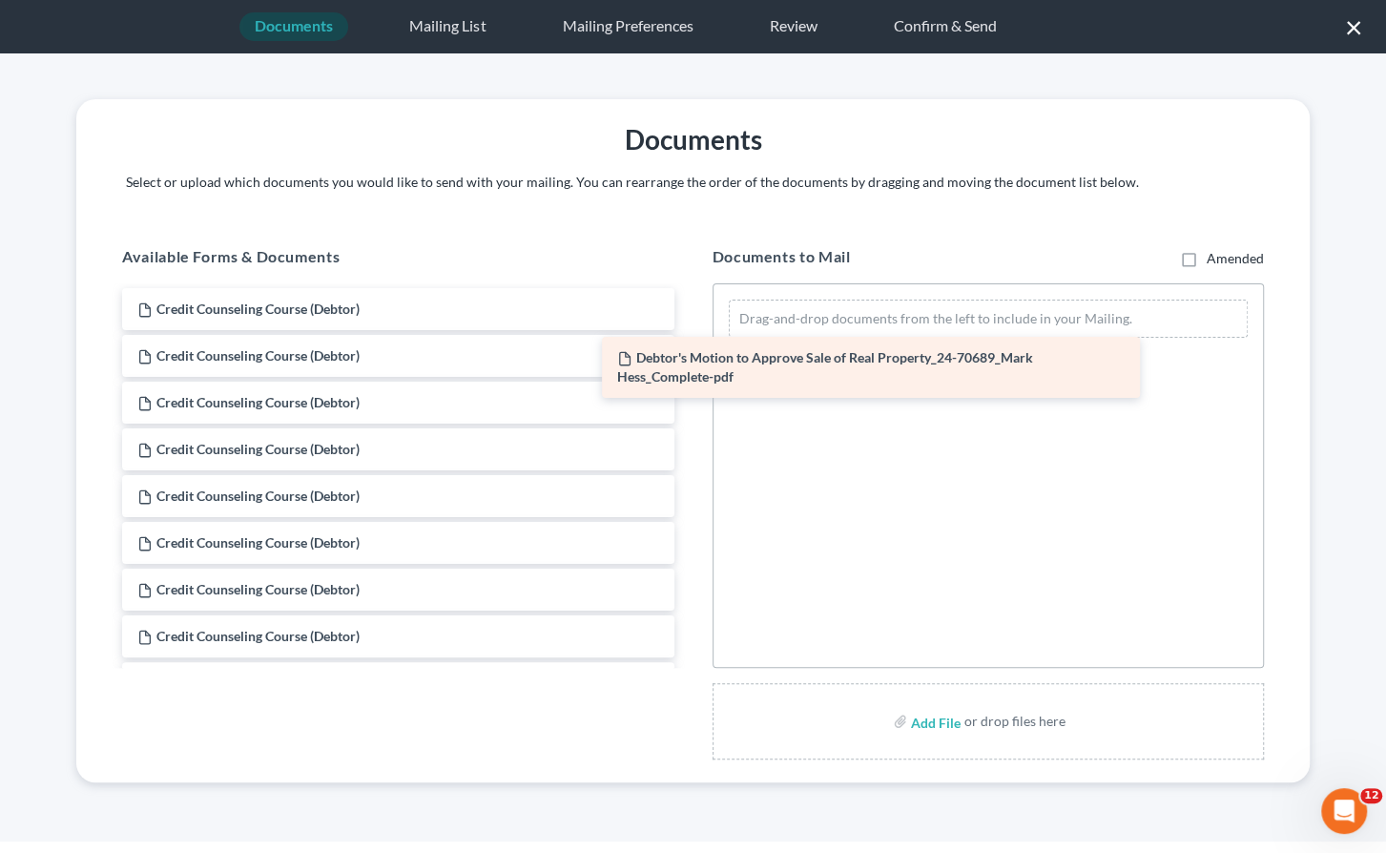
drag, startPoint x: 445, startPoint y: 332, endPoint x: 924, endPoint y: 382, distance: 482.4
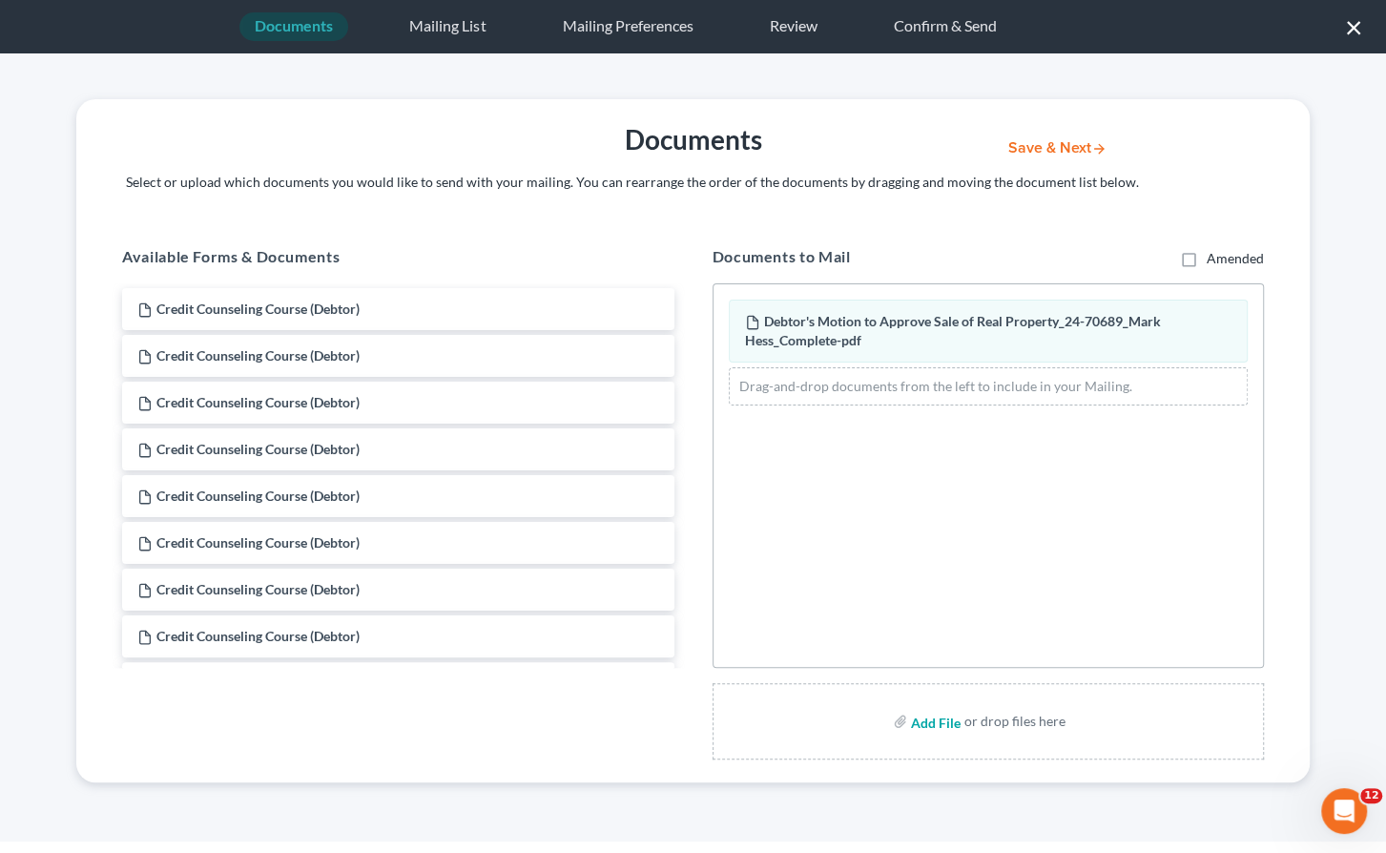
click at [927, 719] on input "file" at bounding box center [934, 721] width 46 height 34
click at [1031, 147] on button "Save & Next" at bounding box center [1057, 148] width 129 height 16
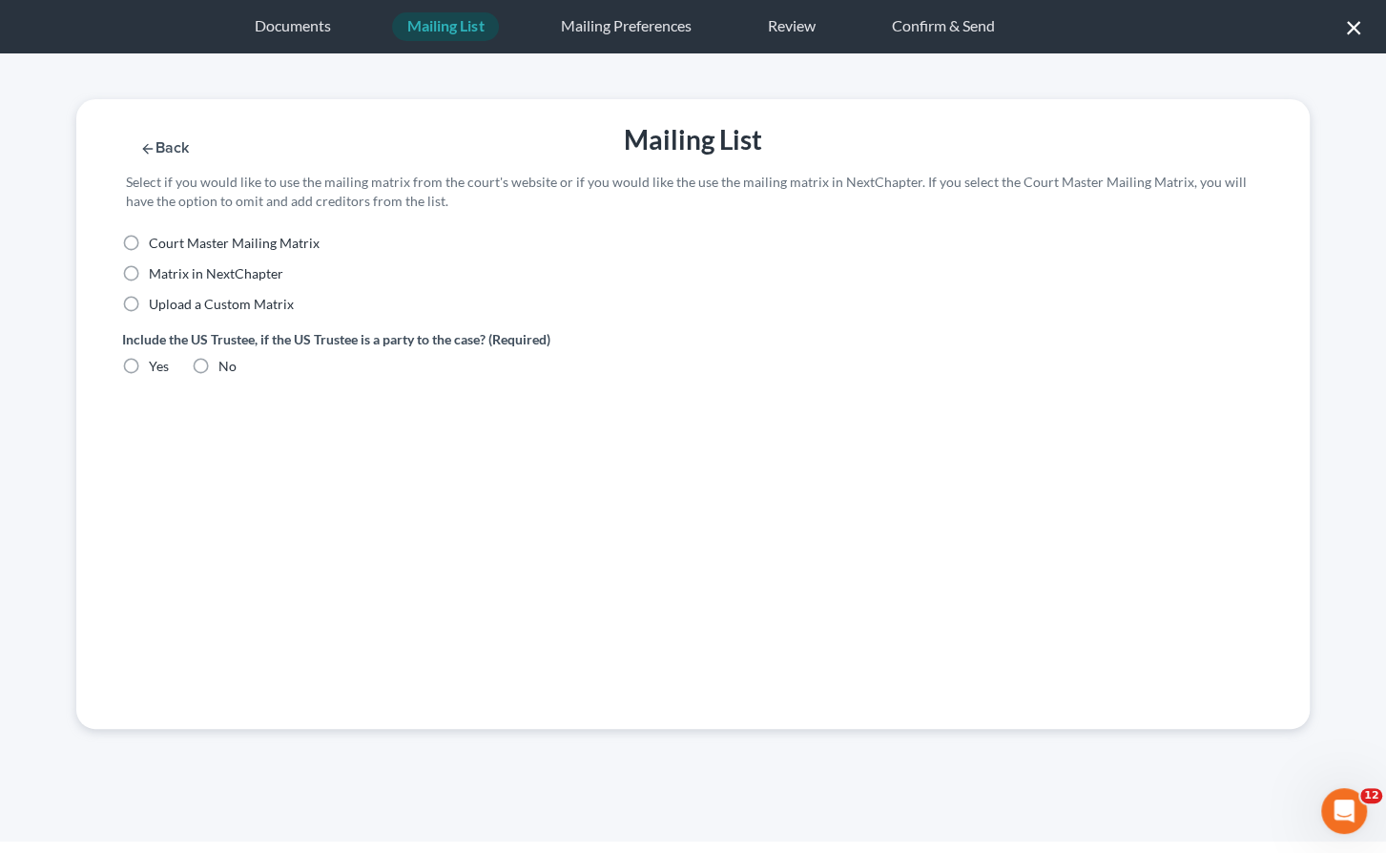
click at [149, 246] on label "Court Master Mailing Matrix" at bounding box center [234, 243] width 171 height 19
click at [156, 246] on input "Court Master Mailing Matrix" at bounding box center [162, 240] width 12 height 12
radio input "true"
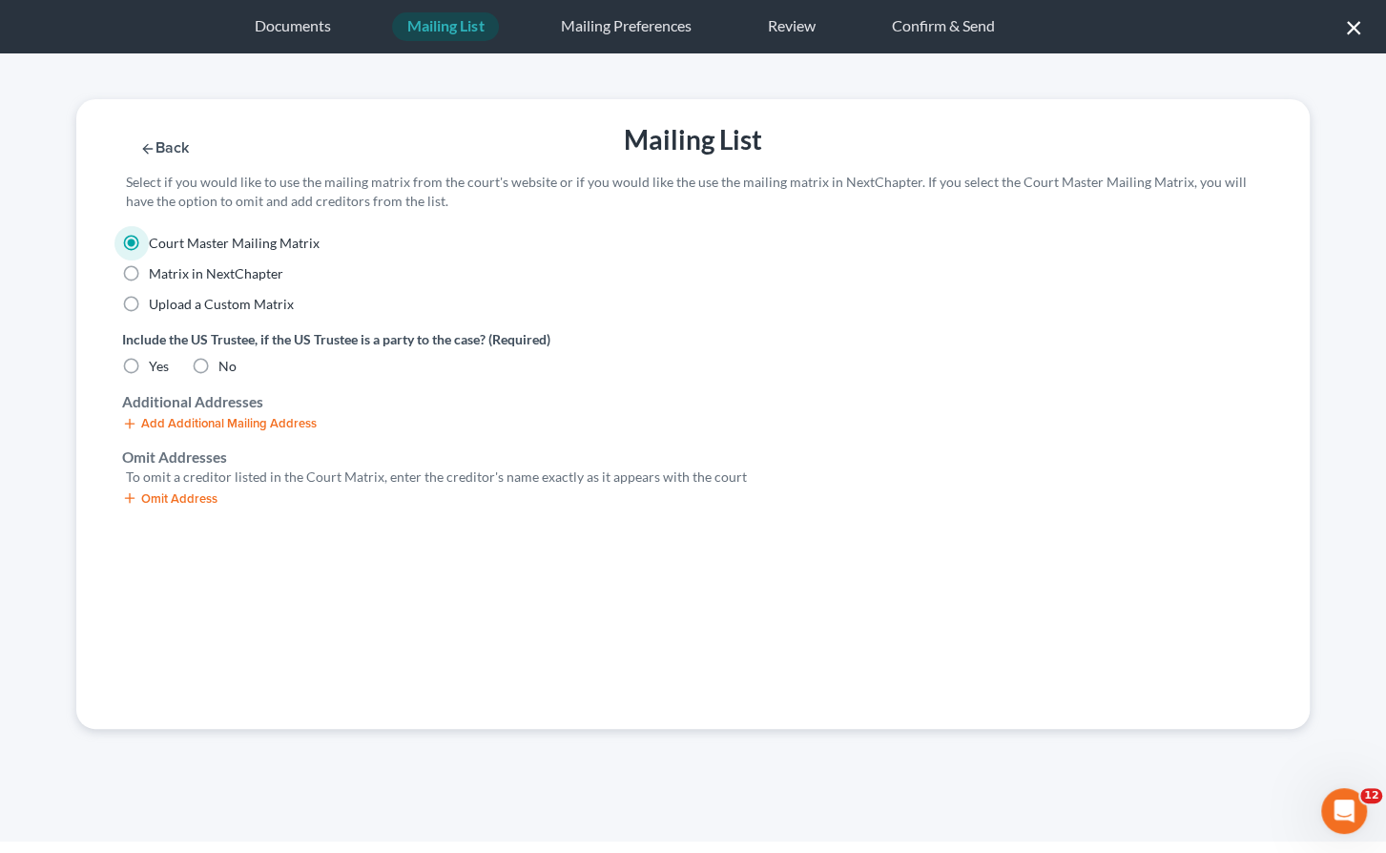
click at [218, 362] on label "No" at bounding box center [227, 366] width 18 height 19
click at [226, 362] on input "No" at bounding box center [232, 363] width 12 height 12
radio input "true"
click at [1052, 142] on button "Save & Next" at bounding box center [1057, 148] width 129 height 16
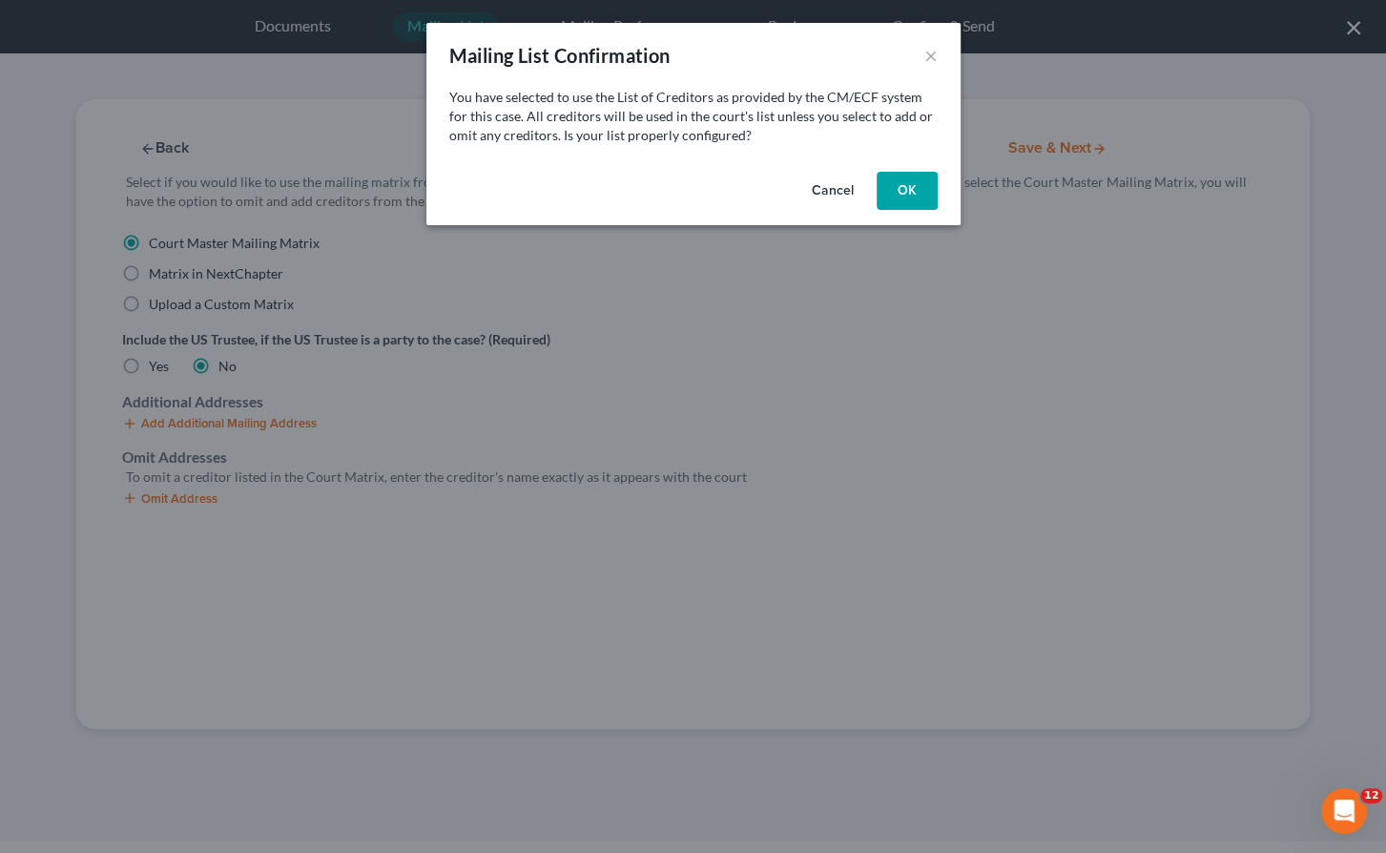
click at [912, 187] on button "OK" at bounding box center [907, 191] width 61 height 38
select select "48"
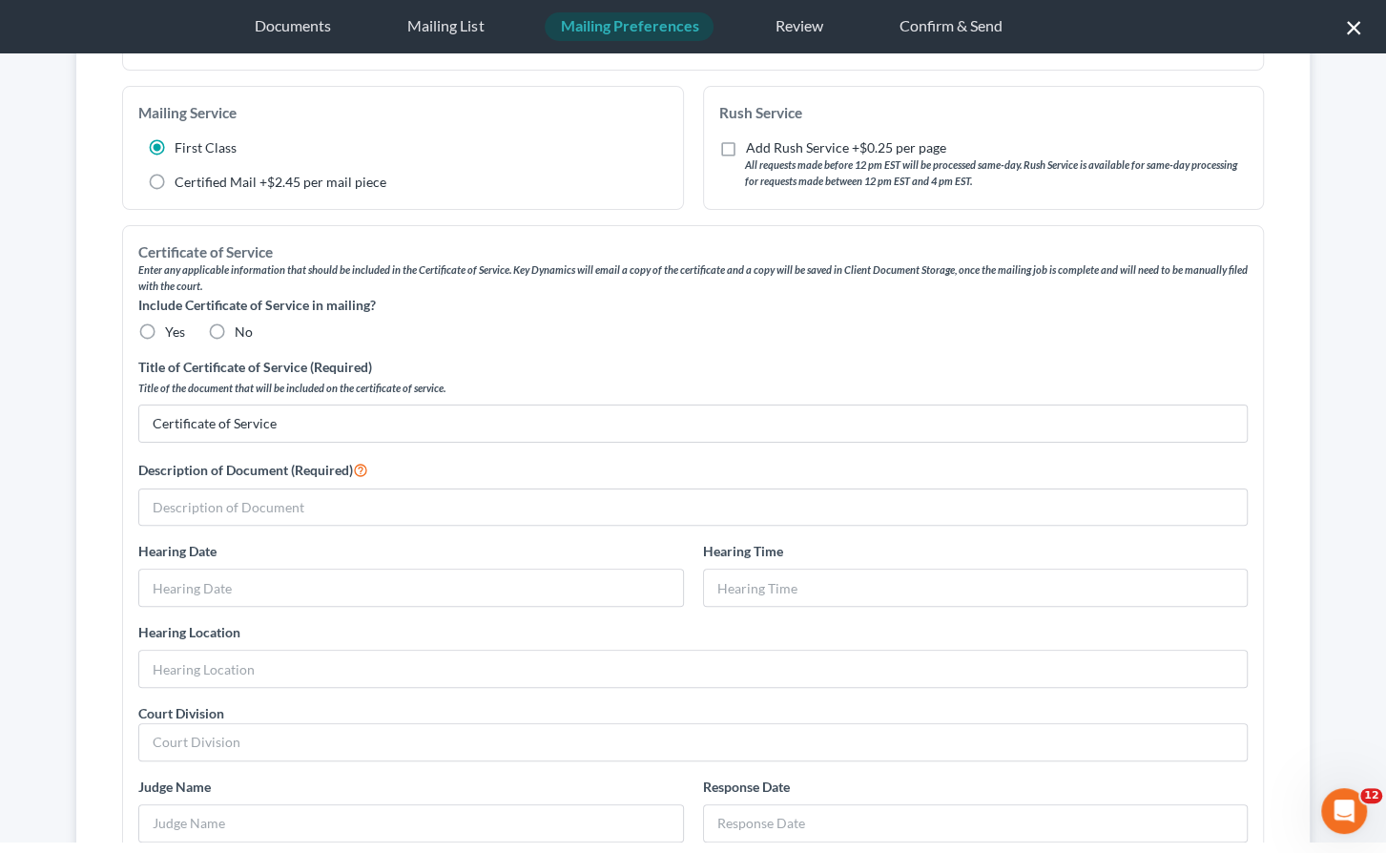
scroll to position [197, 0]
click at [799, 433] on input "Certificate of Service" at bounding box center [693, 424] width 1108 height 36
click at [763, 528] on div "Include Certificate of Service in mailing? Yes No Title of Certificate of Servi…" at bounding box center [693, 820] width 1129 height 1048
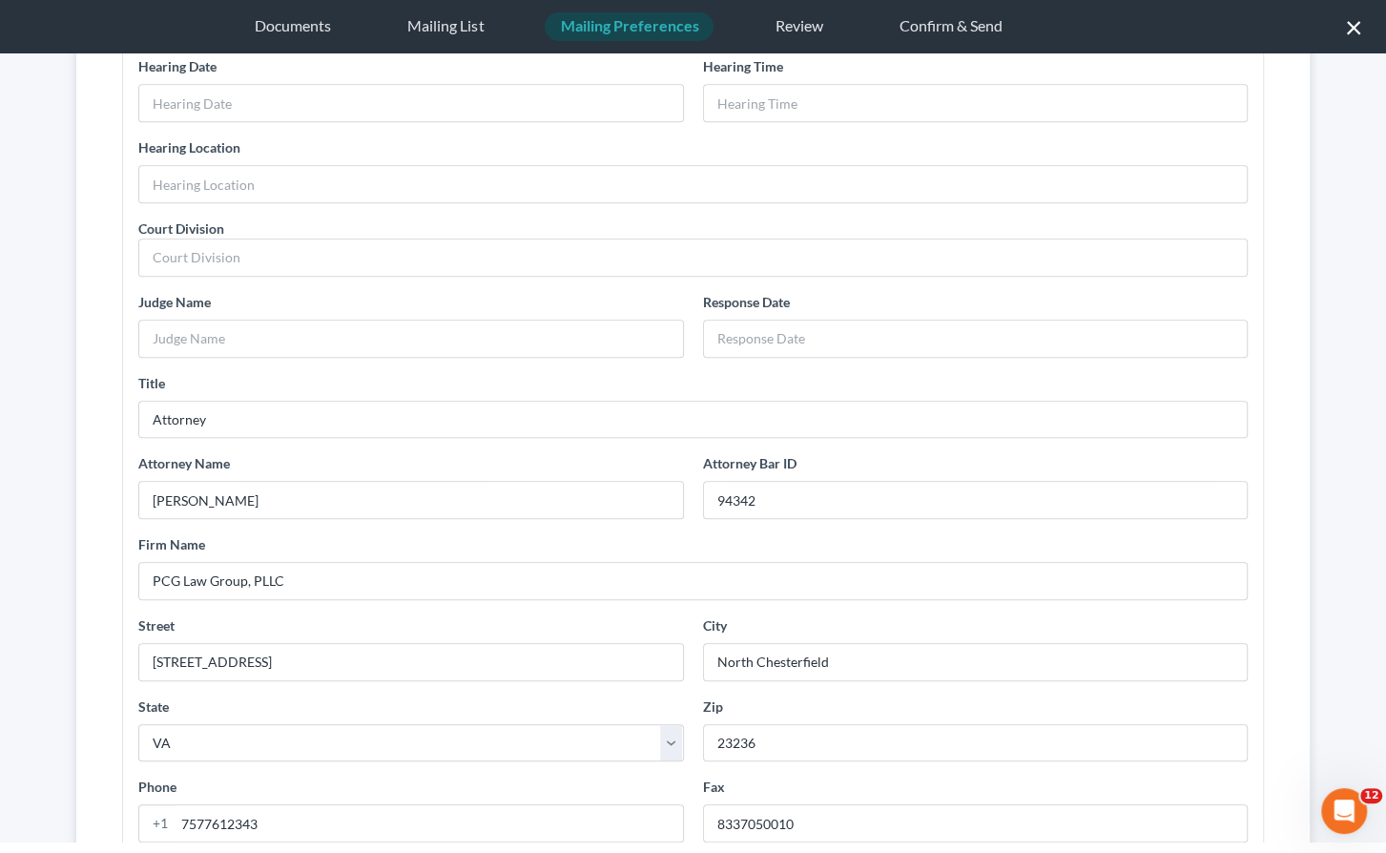
scroll to position [757, 0]
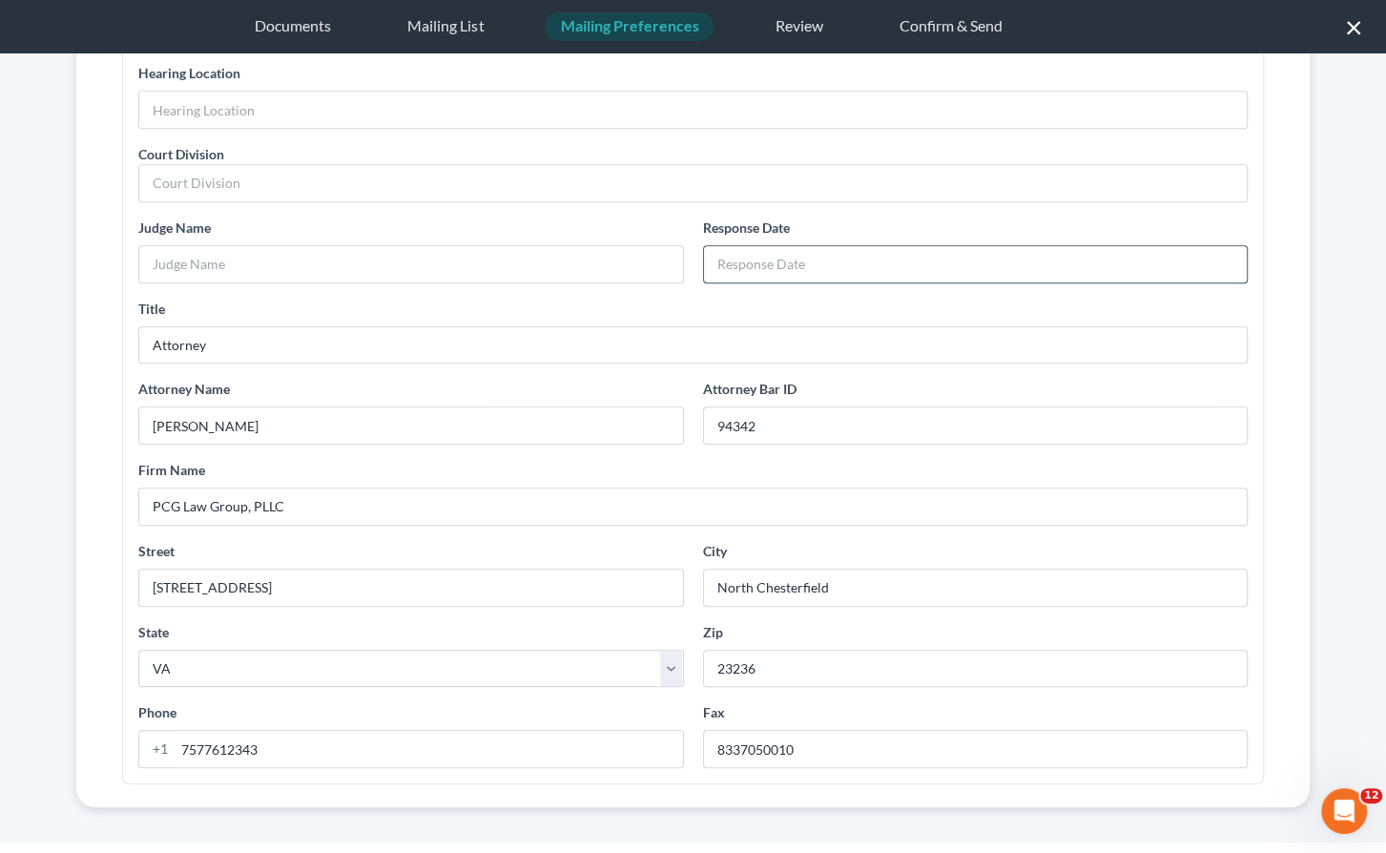
click at [773, 254] on input "text" at bounding box center [976, 264] width 544 height 36
click at [730, 257] on input "text" at bounding box center [976, 264] width 544 height 36
type input "1"
click at [797, 267] on input "10/" at bounding box center [976, 264] width 544 height 36
click at [754, 255] on input "10/" at bounding box center [976, 264] width 544 height 36
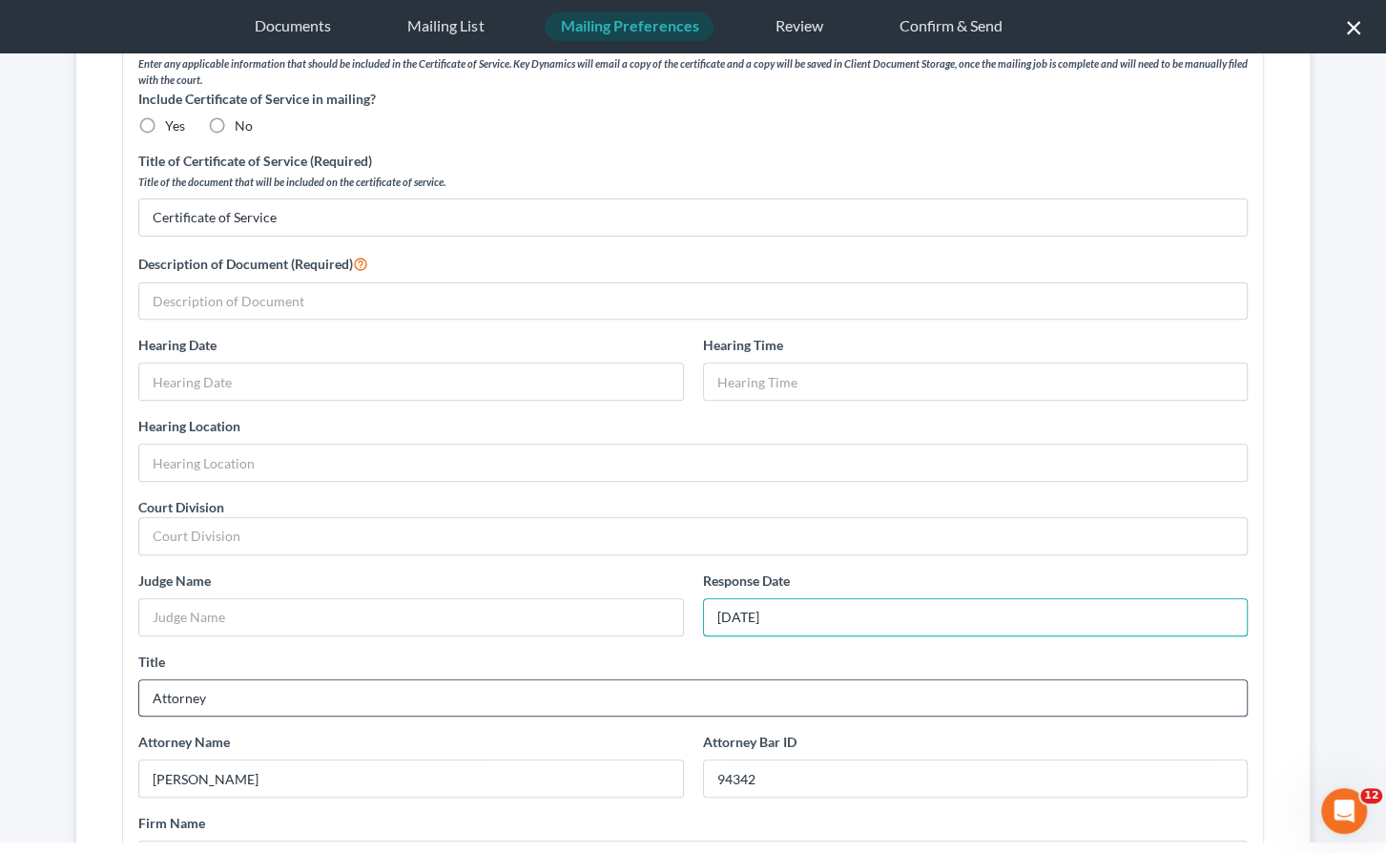
scroll to position [403, 0]
type input "10/24/2025"
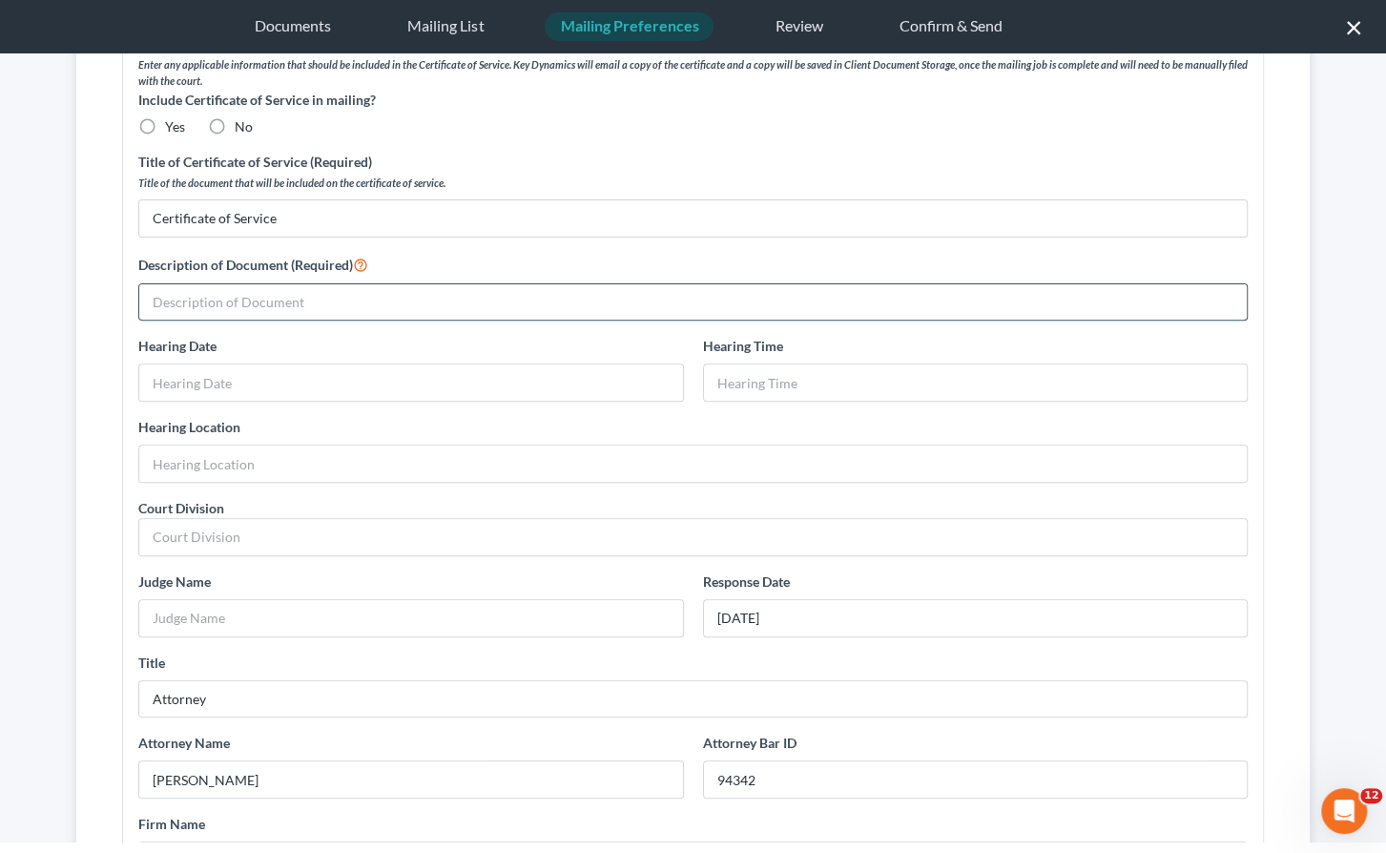
click at [326, 288] on input "text" at bounding box center [693, 302] width 1108 height 36
paste input "Debtor's Motion to Approve Sale of Real Property_24-70689_Mark Hess_Complete"
drag, startPoint x: 702, startPoint y: 295, endPoint x: 587, endPoint y: 301, distance: 115.6
click at [587, 301] on input "Debtor's Motion to Approve Sale of Real Property_24-70689_Mark Hess_Complete" at bounding box center [693, 302] width 1108 height 36
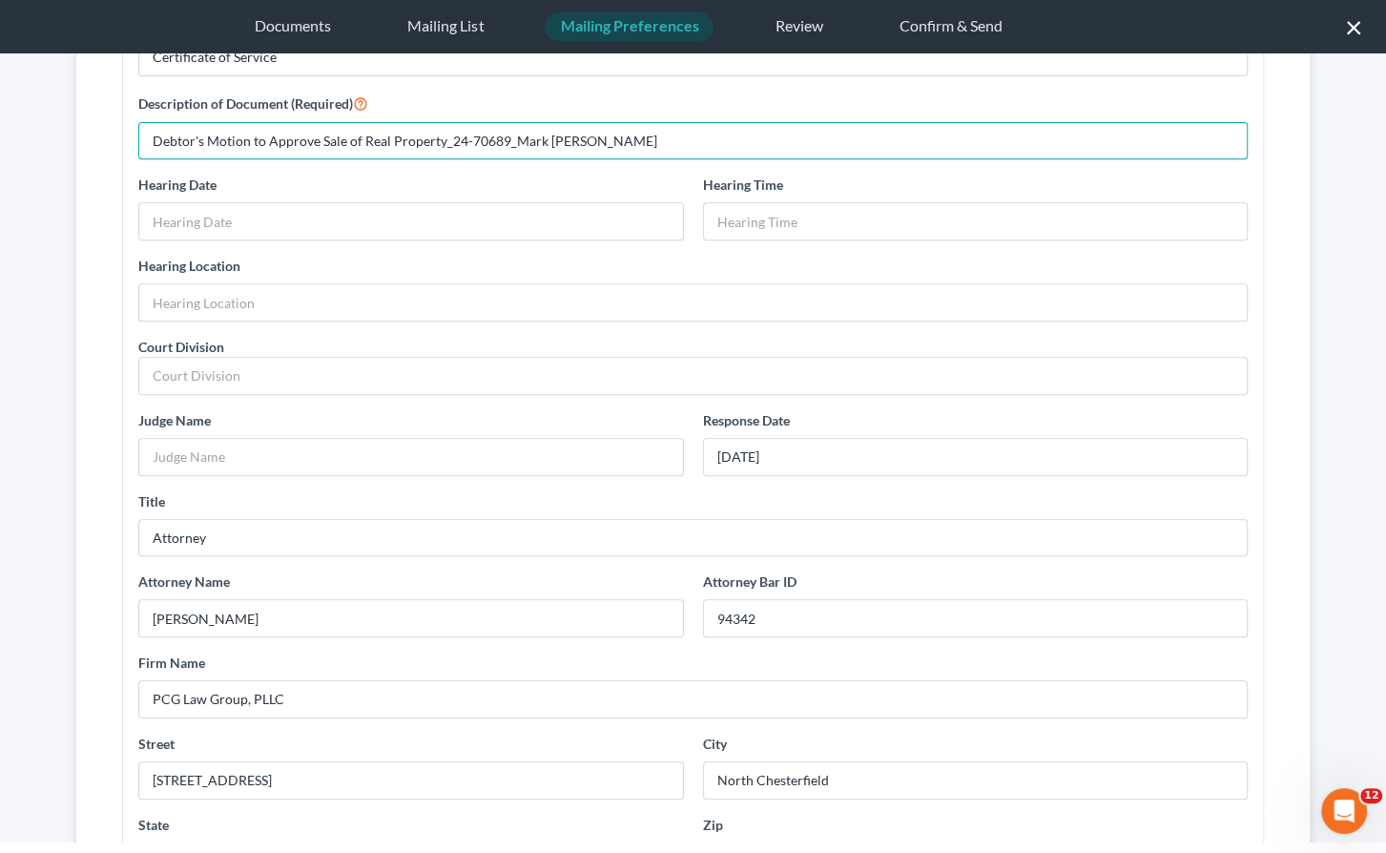
scroll to position [569, 0]
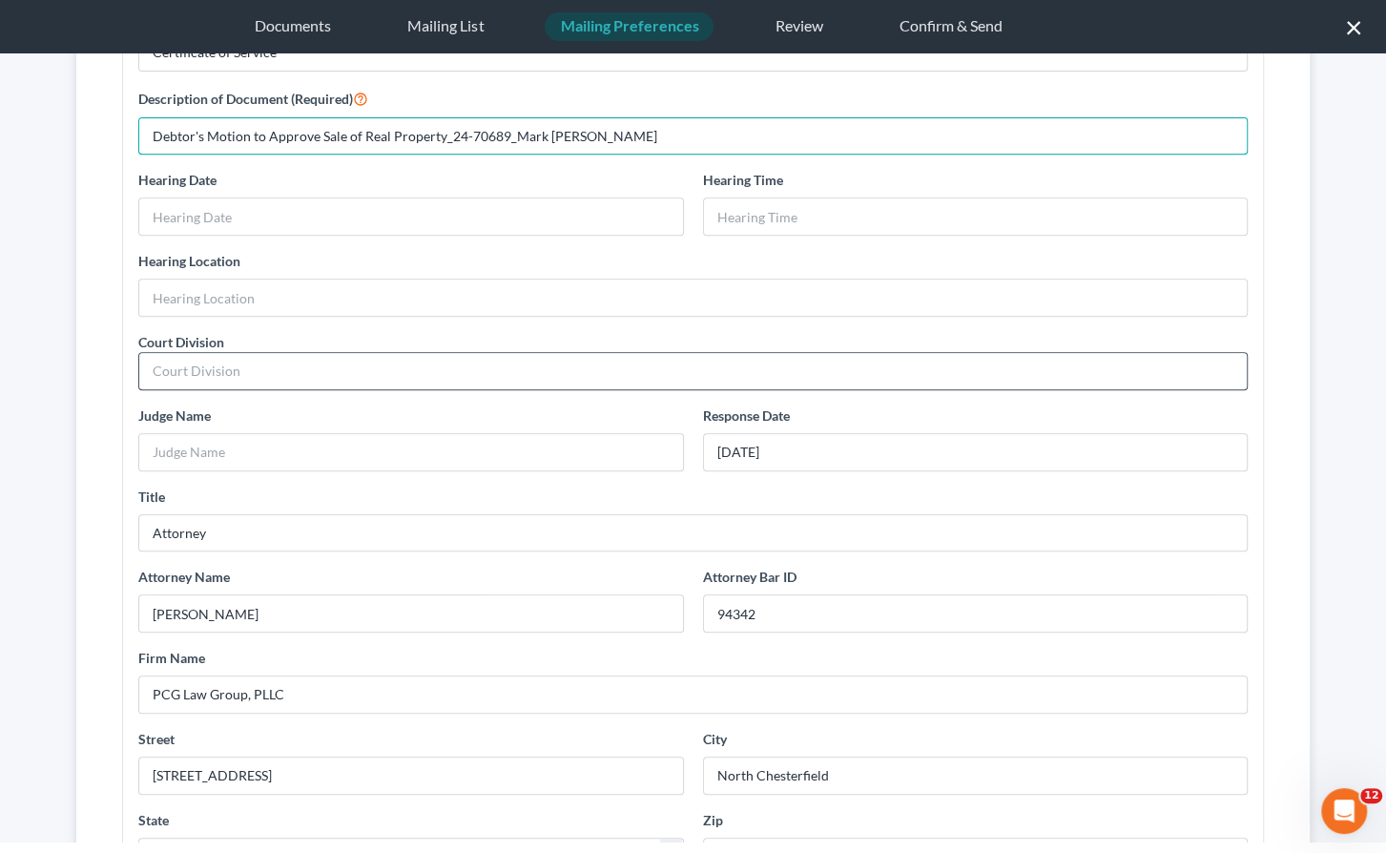
type input "Debtor's Motion to Approve Sale of Real Property_24-70689_Mark Hess"
click at [434, 370] on input "text" at bounding box center [693, 371] width 1108 height 36
click at [440, 371] on input "text" at bounding box center [693, 371] width 1108 height 36
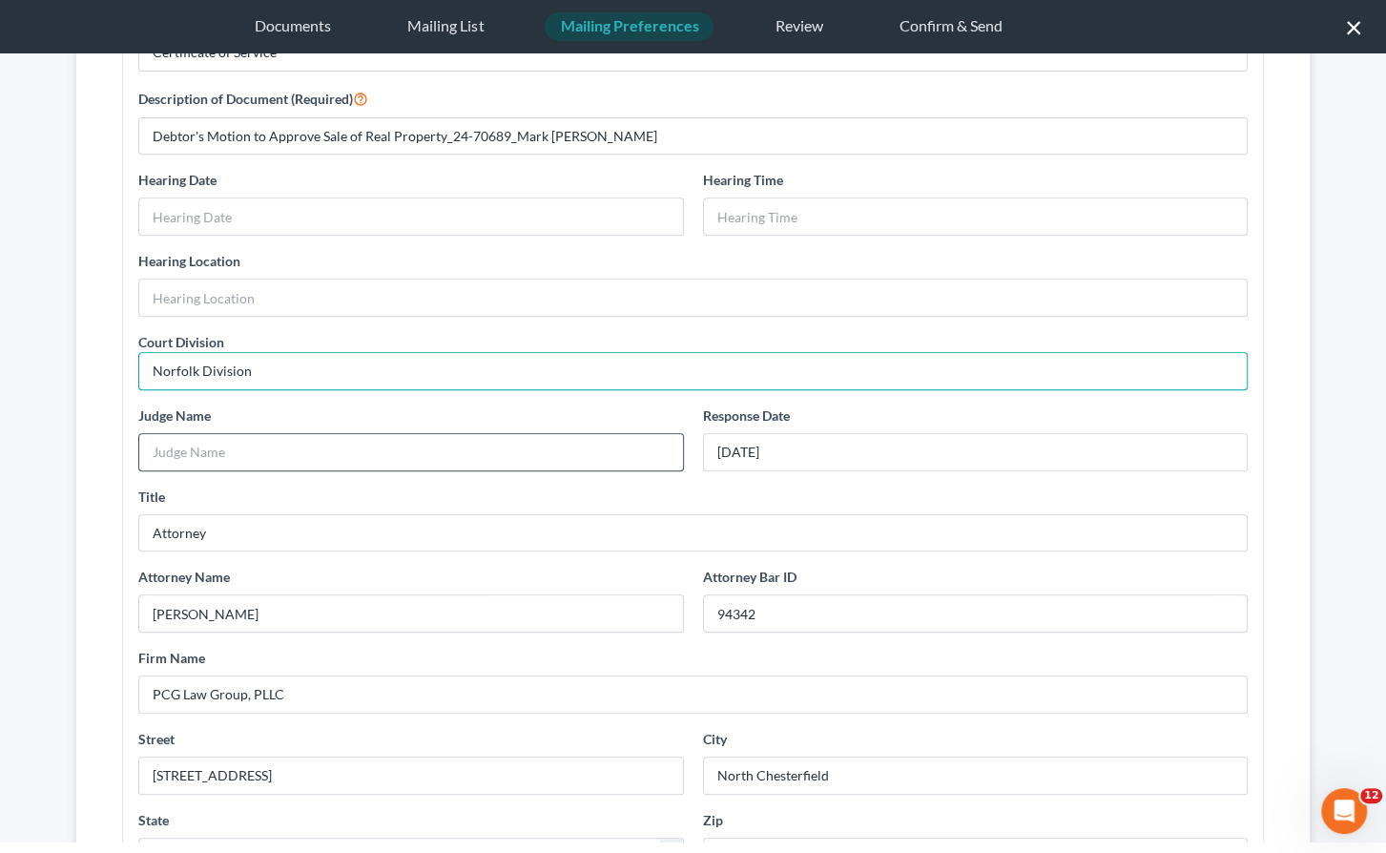
type input "Norfolk Division"
click at [426, 442] on input "text" at bounding box center [411, 452] width 544 height 36
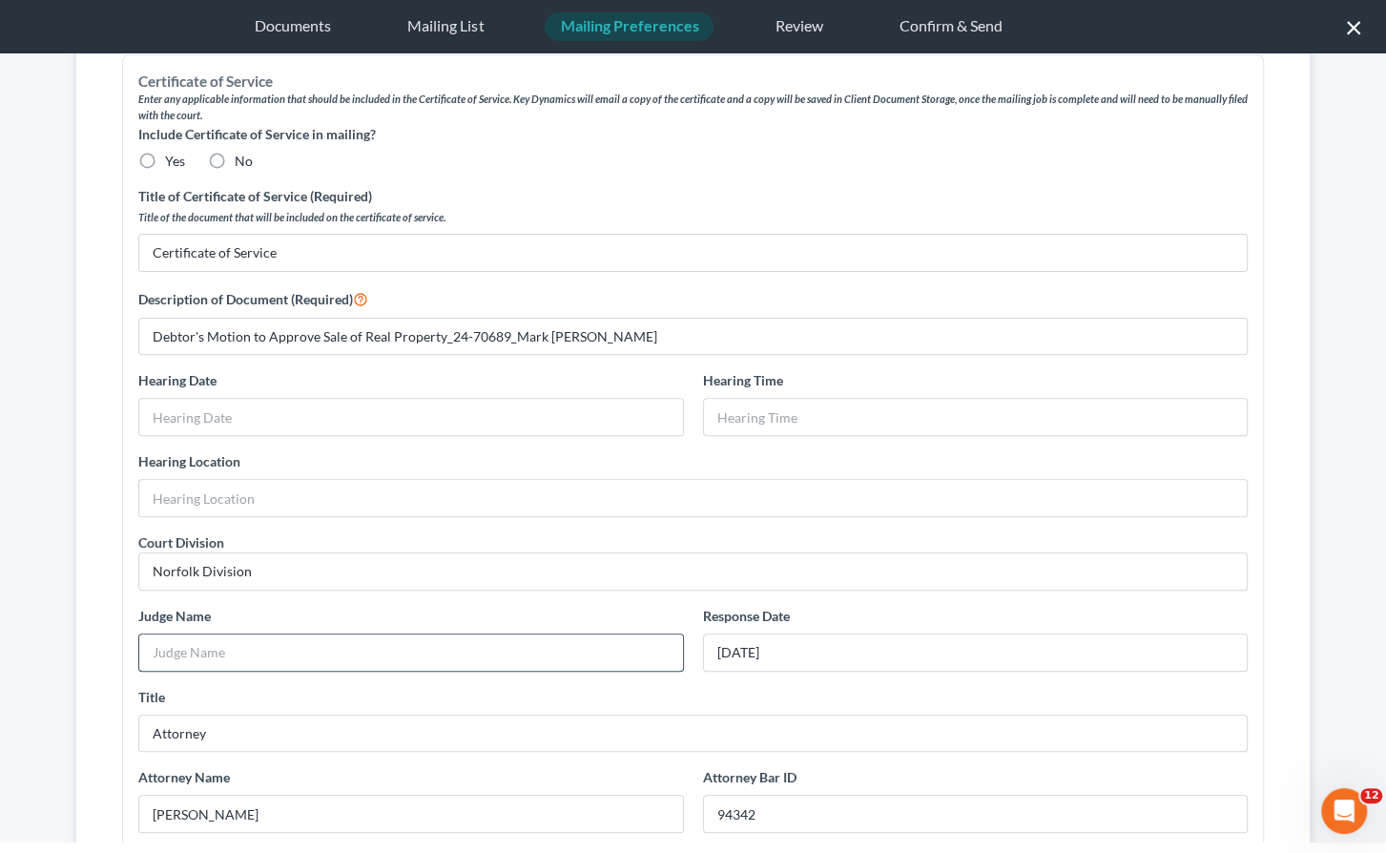
scroll to position [366, 0]
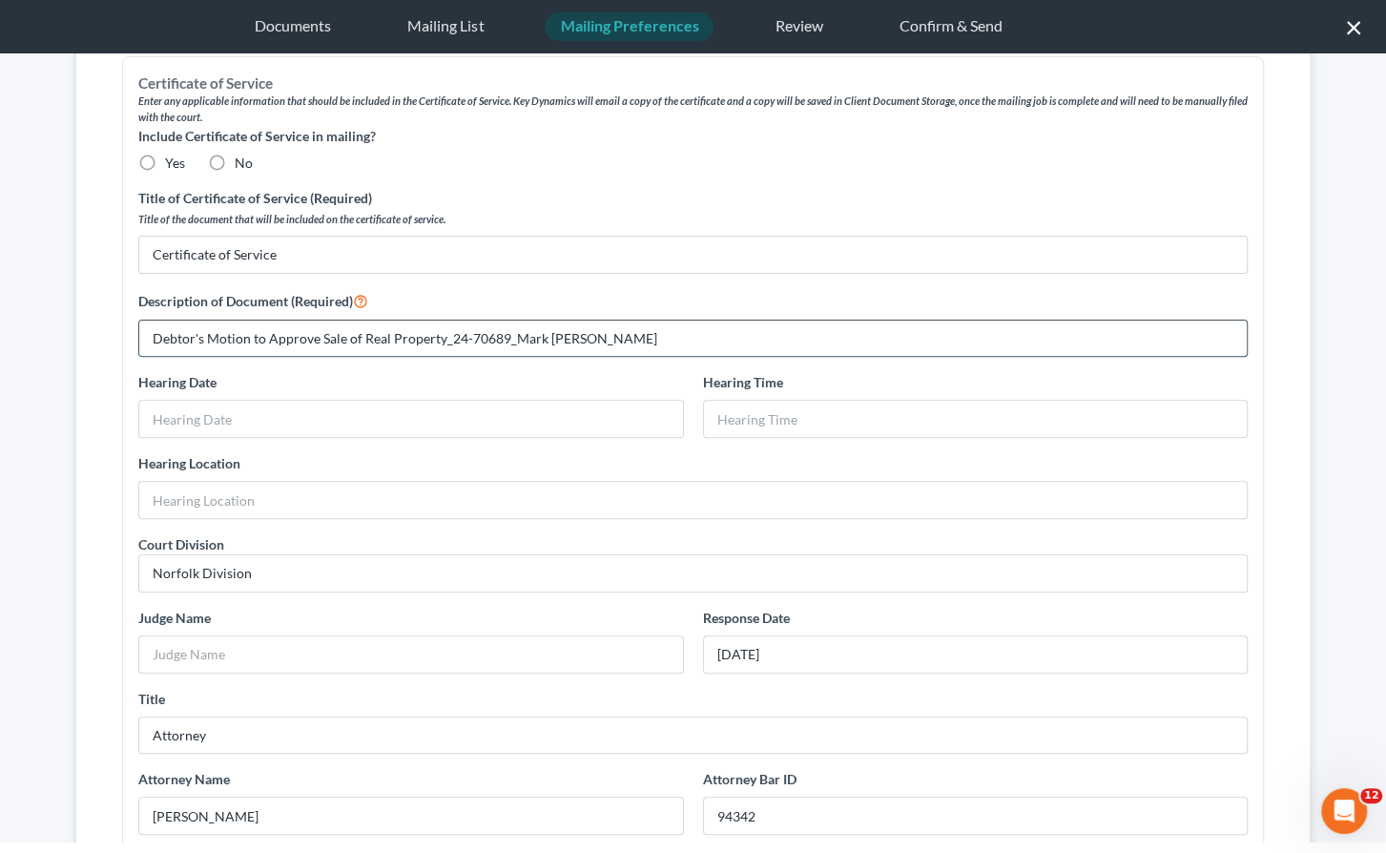
click at [147, 330] on input "Debtor's Motion to Approve Sale of Real Property_24-70689_Mark Hess" at bounding box center [693, 339] width 1108 height 36
click at [181, 340] on input "Debtor's Motion to Approve Sale of Real Property_24-70689_Mark Hess" at bounding box center [693, 339] width 1108 height 36
drag, startPoint x: 182, startPoint y: 335, endPoint x: 129, endPoint y: 328, distance: 53.8
click at [129, 328] on div "Description of Document (Required) Debt notice of or's Motion to Approve Sale o…" at bounding box center [693, 323] width 1129 height 69
click at [238, 331] on input "Debt notice of or's Motion to Approve Sale of Real Property_24-70689_Mark Hess" at bounding box center [693, 339] width 1108 height 36
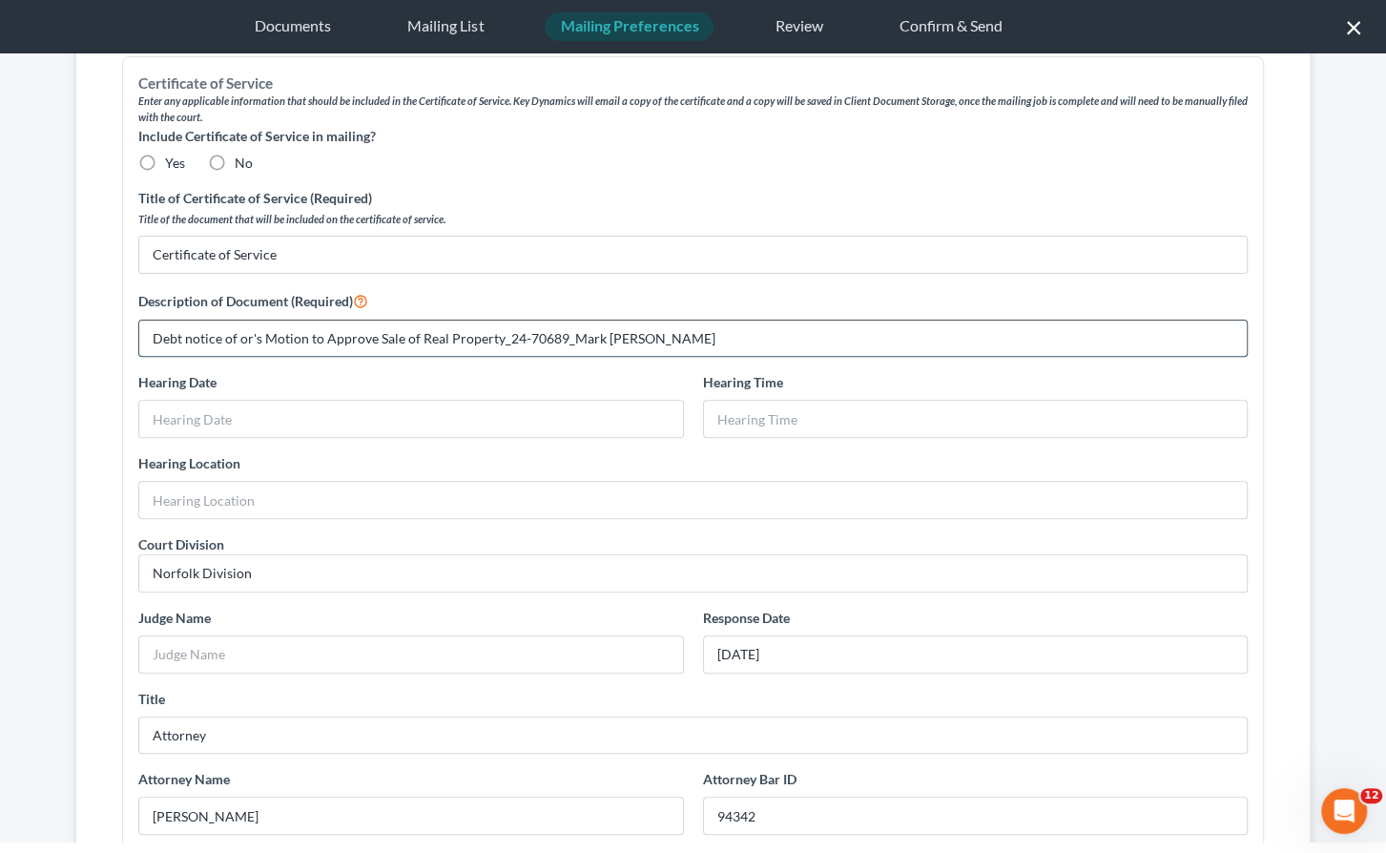
paste input "Debt"
click at [194, 338] on input "Debt notice of Debtor's Motion to Approve Sale of Real Property_24-70689_Mark H…" at bounding box center [693, 339] width 1108 height 36
type input "Notice of Debtor's Motion to Approve Sale of Real Property_24-70689_Mark Hess"
click at [165, 155] on label "Yes" at bounding box center [175, 163] width 20 height 19
click at [173, 155] on input "Yes" at bounding box center [179, 160] width 12 height 12
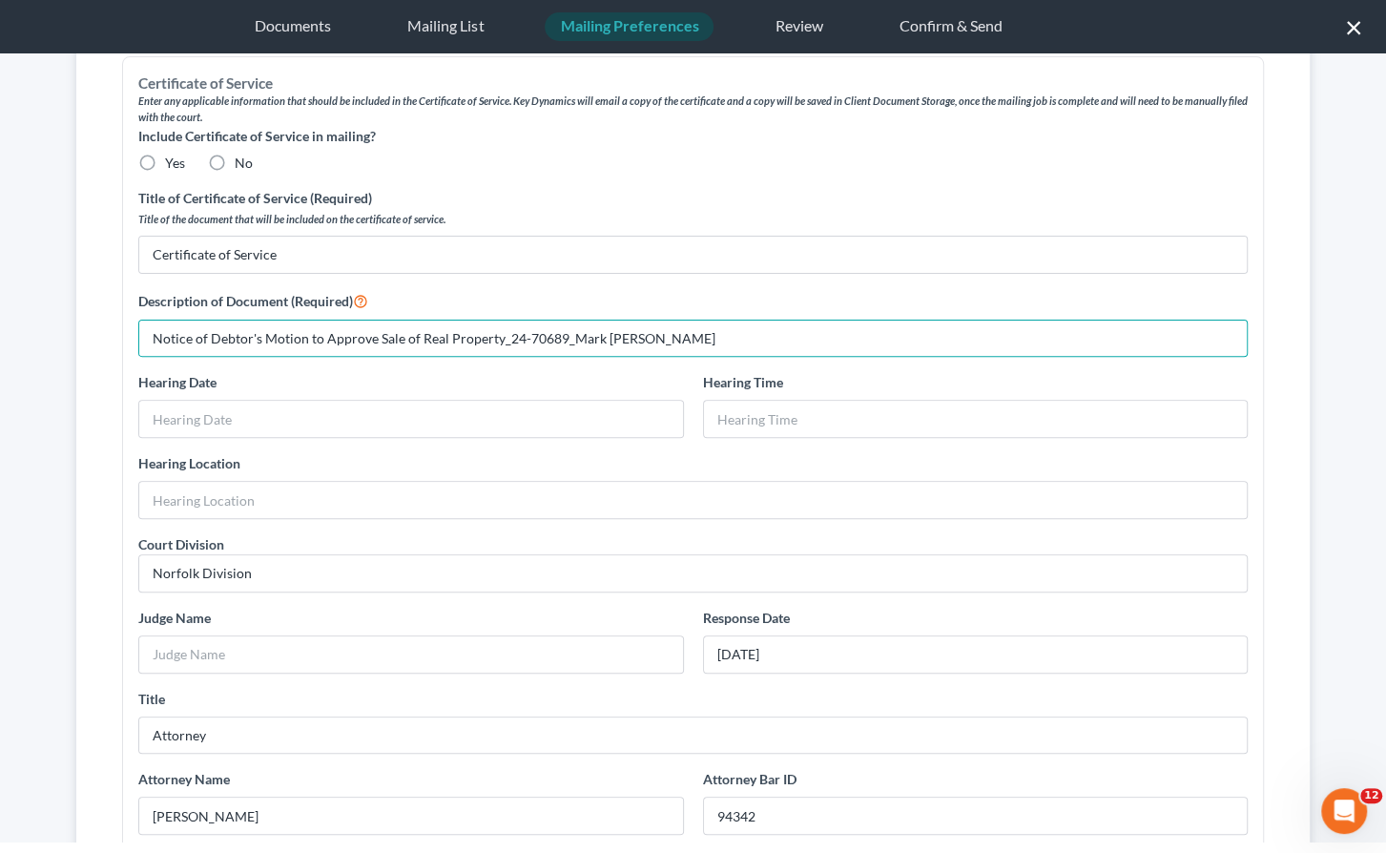
radio input "true"
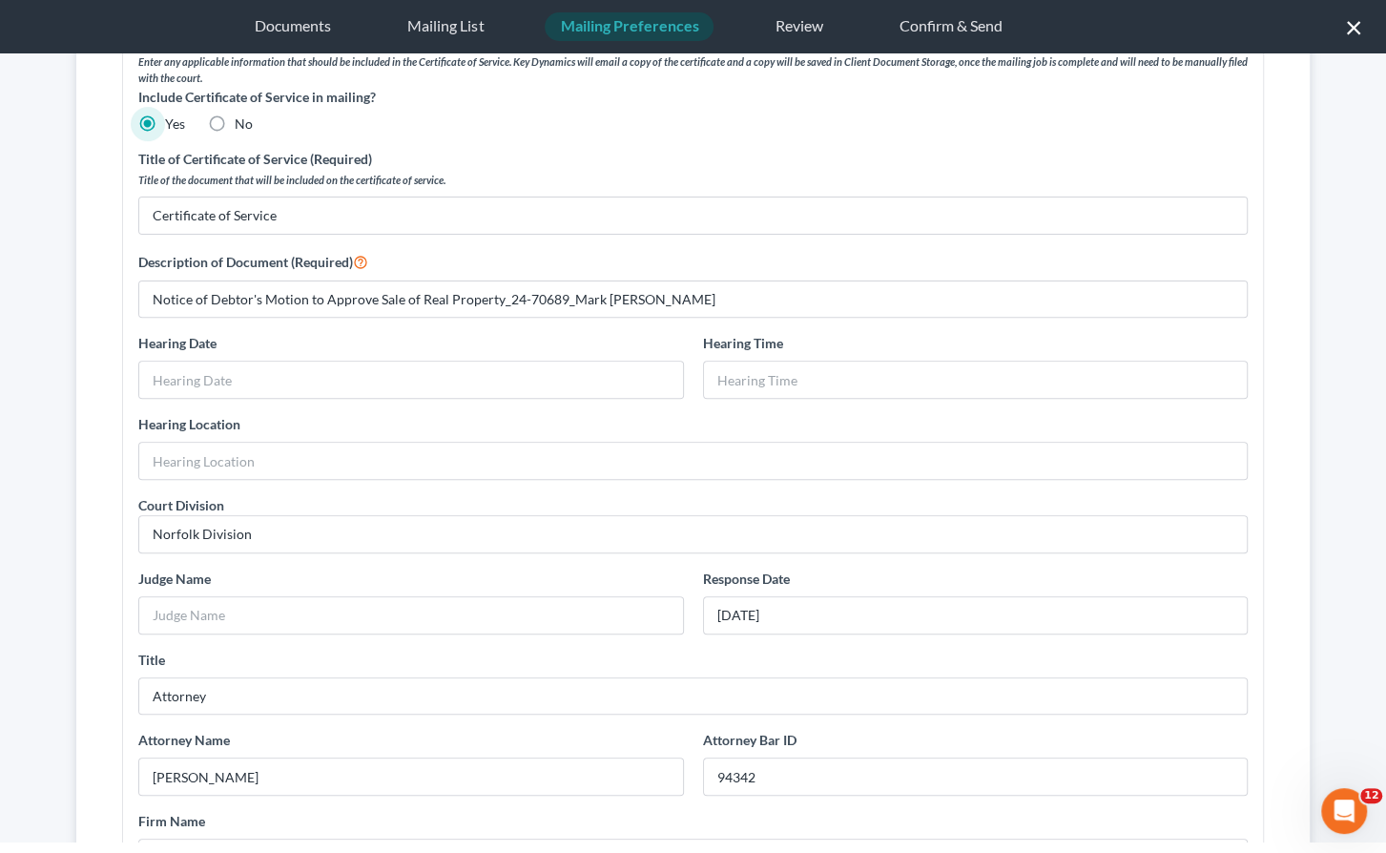
scroll to position [408, 0]
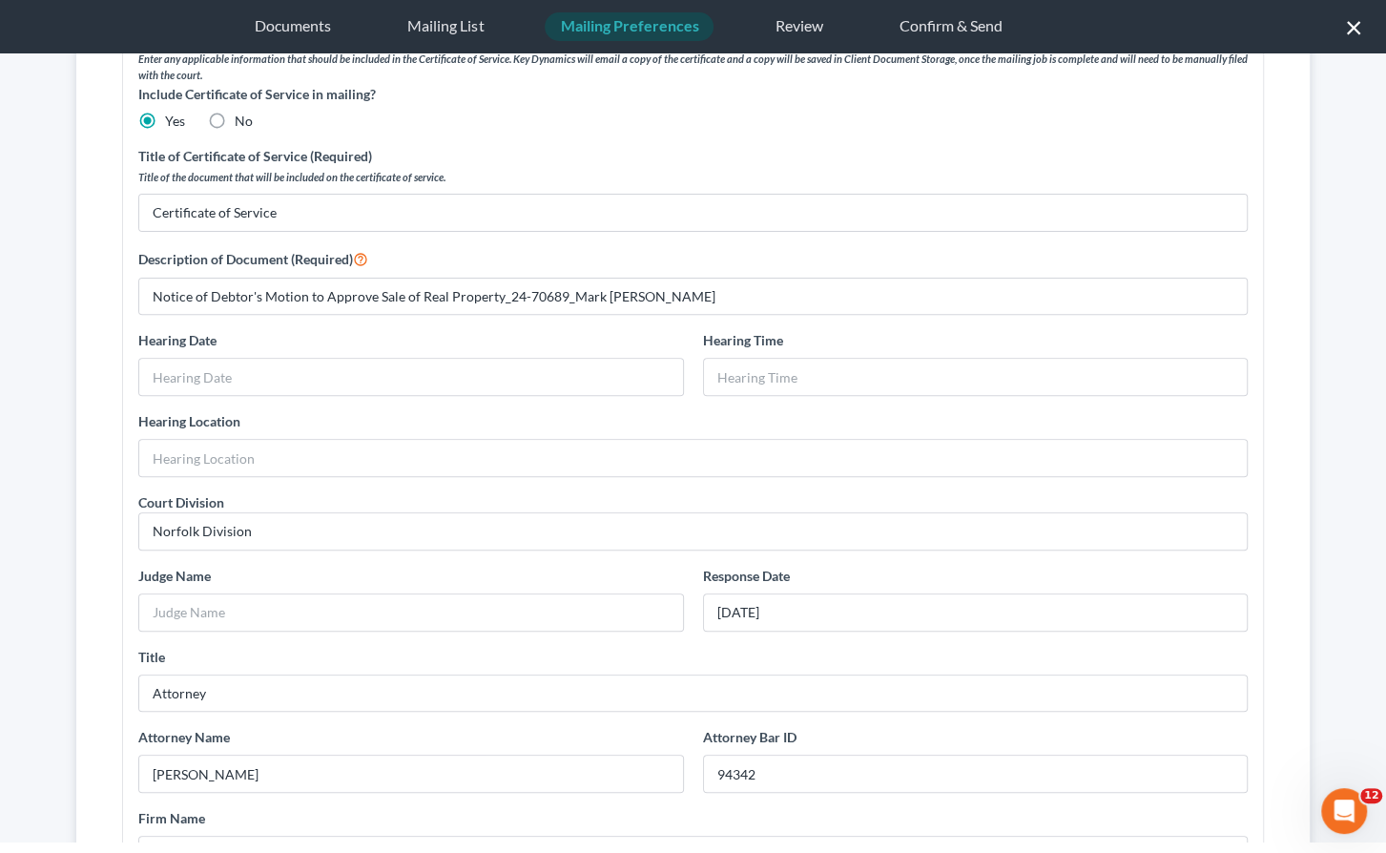
click at [183, 312] on div "Include Certificate of Service in mailing? Yes No Title of Certificate of Servi…" at bounding box center [693, 608] width 1129 height 1048
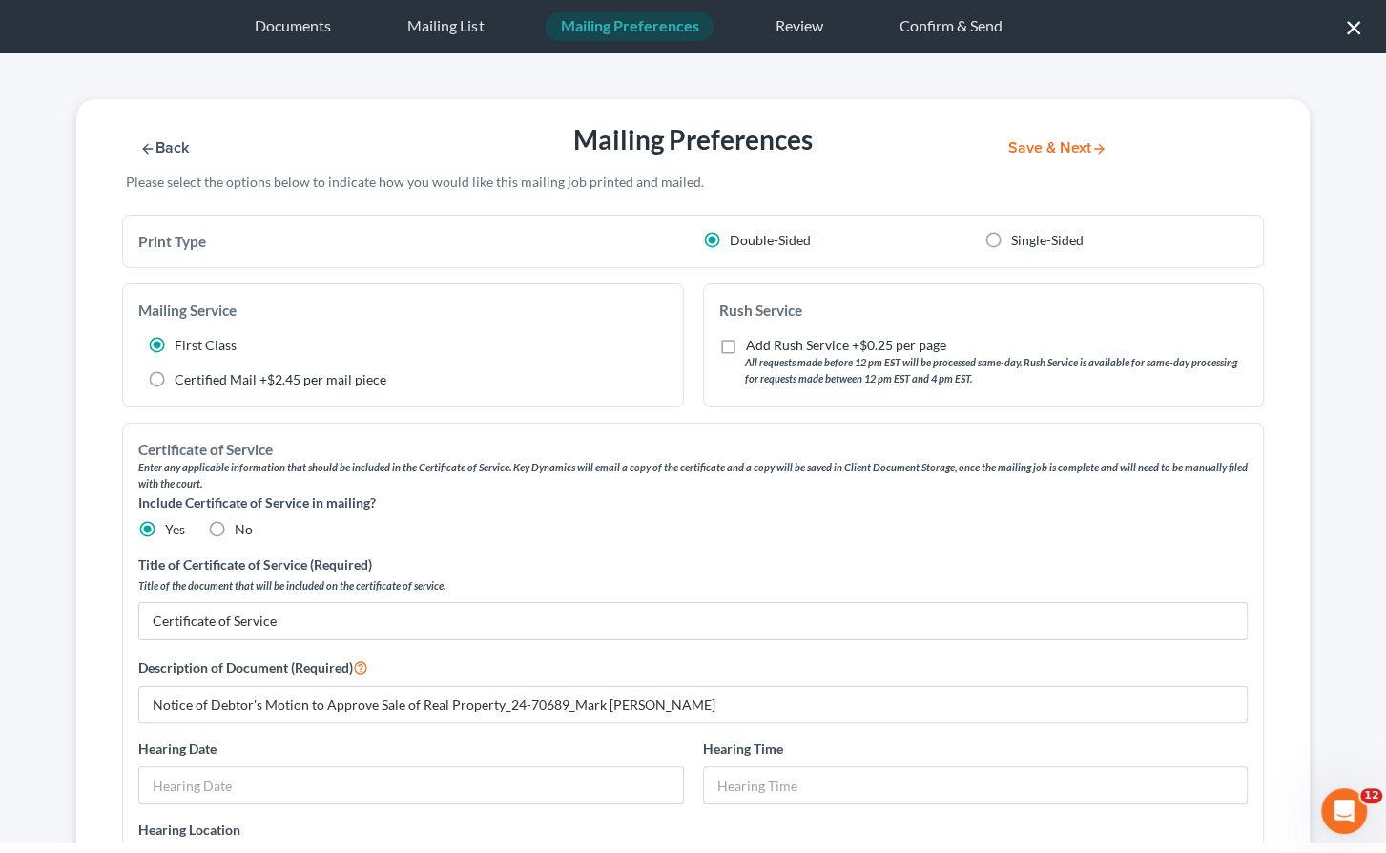
scroll to position [1, 0]
click at [1043, 150] on button "Save & Next" at bounding box center [1057, 147] width 129 height 16
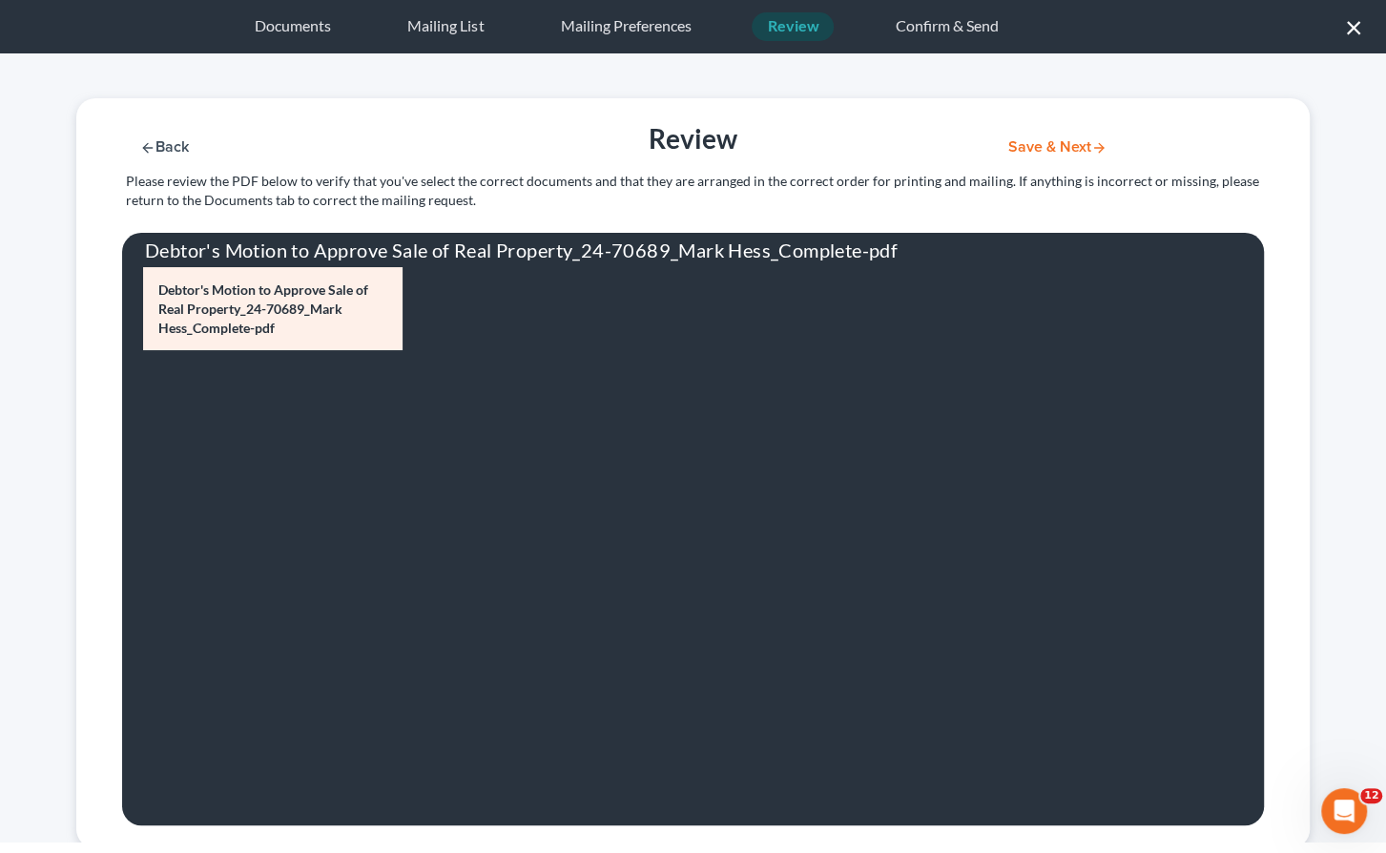
click at [1026, 148] on button "Save & Next" at bounding box center [1057, 147] width 129 height 16
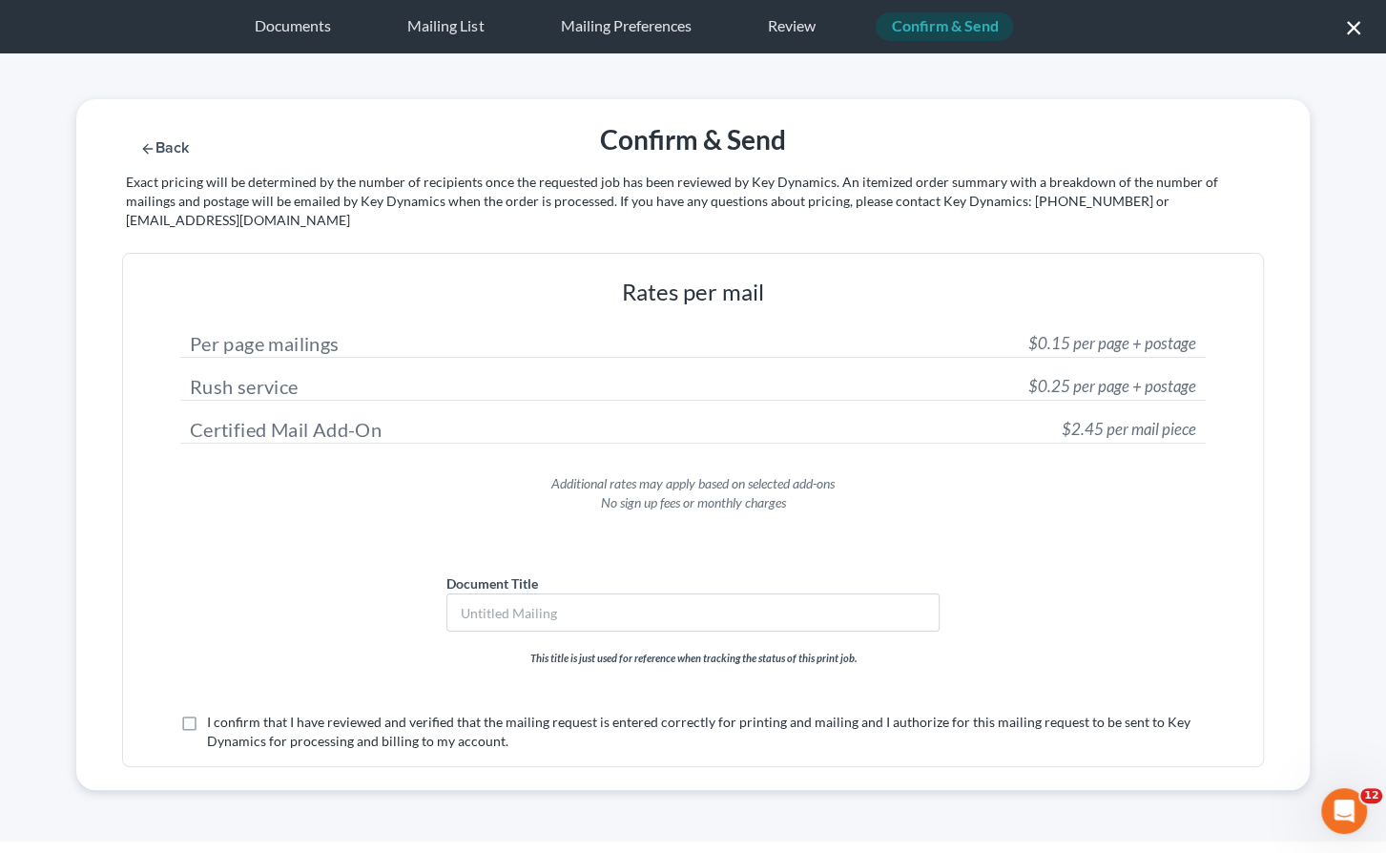
scroll to position [0, 0]
click at [207, 713] on label "I confirm that I have reviewed and verified that the mailing request is entered…" at bounding box center [707, 732] width 1000 height 38
click at [215, 713] on input "I confirm that I have reviewed and verified that the mailing request is entered…" at bounding box center [221, 719] width 12 height 12
checkbox input "true"
click at [530, 594] on input "text" at bounding box center [693, 612] width 492 height 36
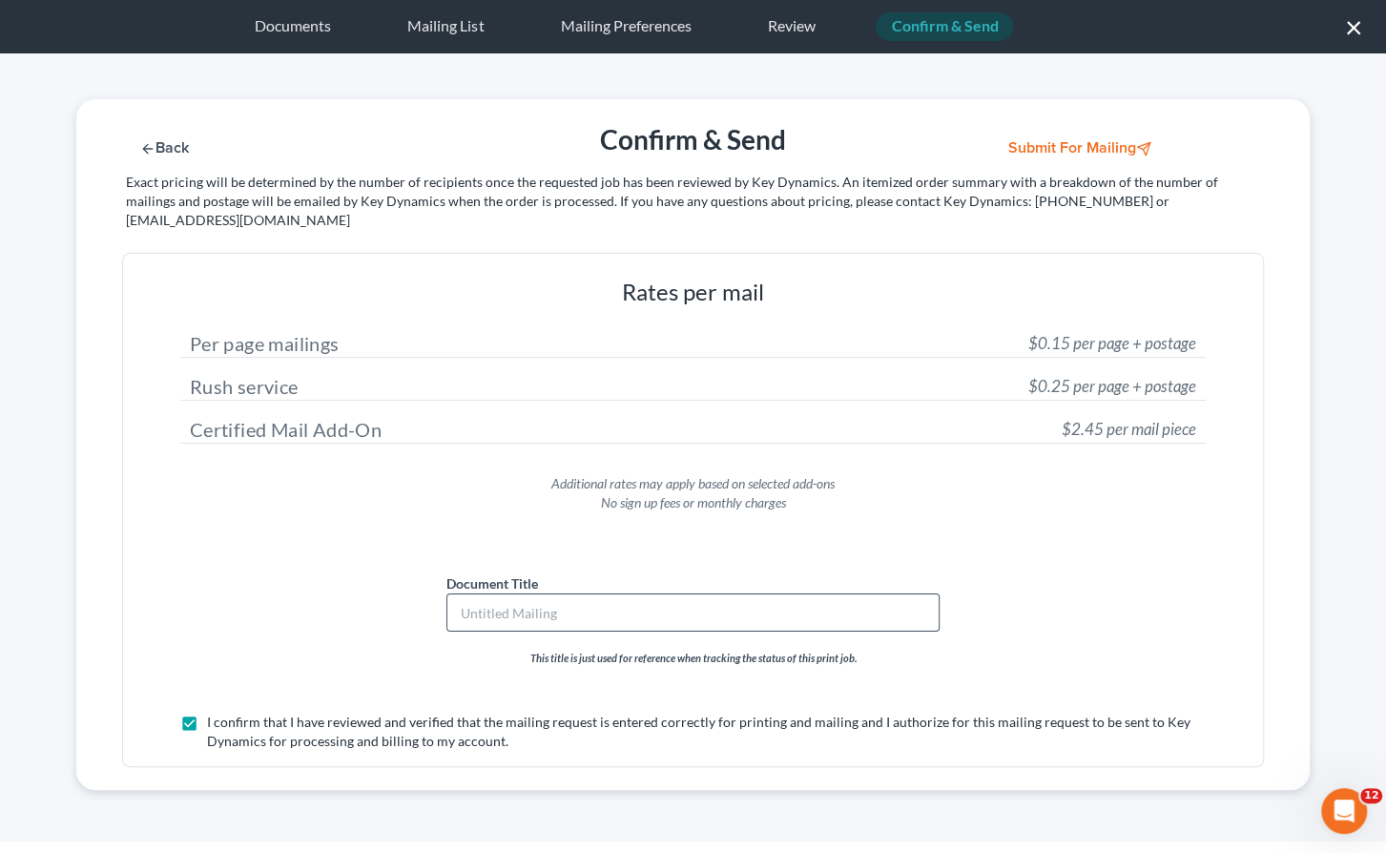
paste input "Debtor's Motion to Approve Sale of Real Property_24-70689_Mark Hess_Complete"
type input "Debtor's Motion to Approve Sale of Real Property_24-70689_Mark Hess_Complete"
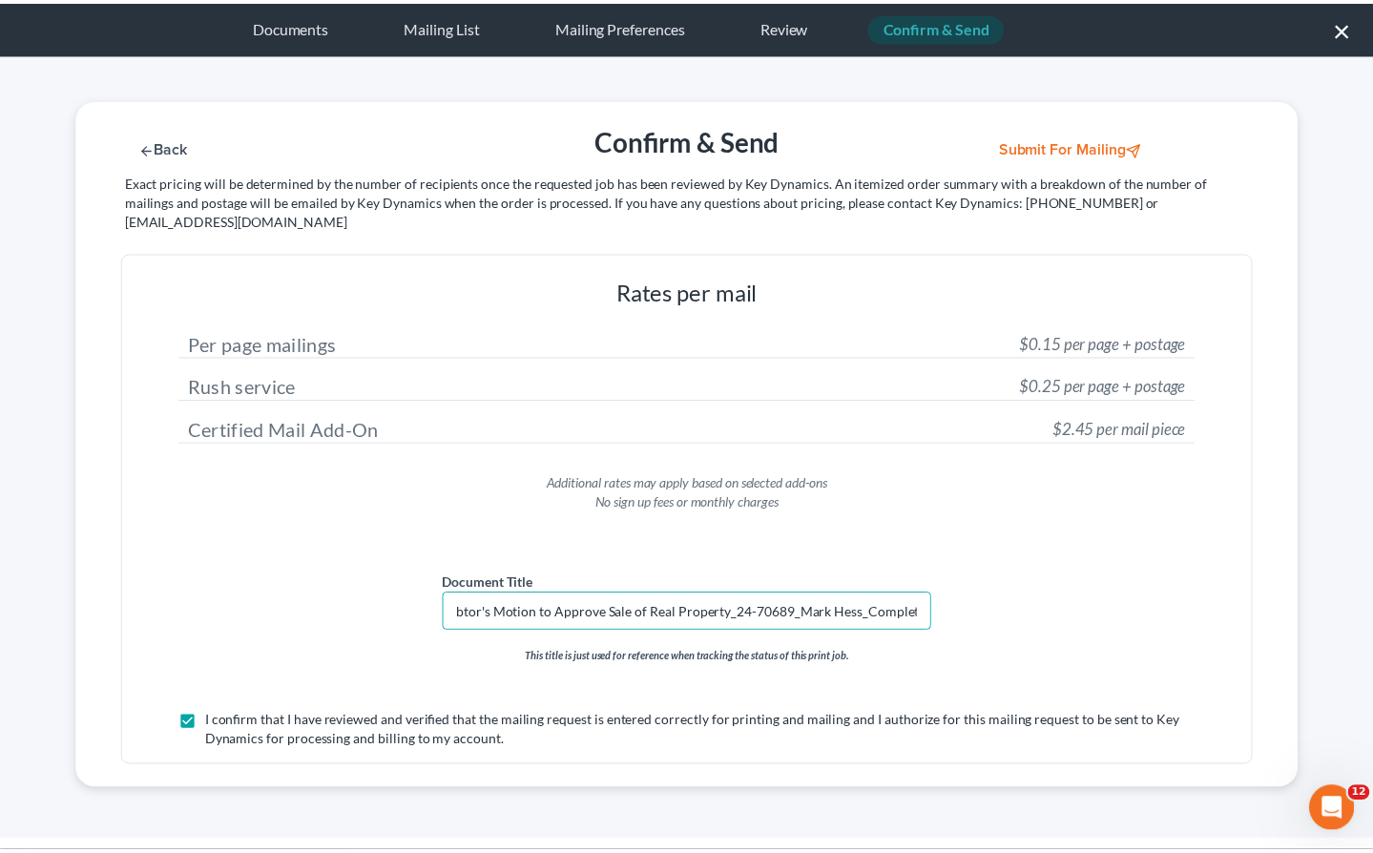
scroll to position [0, 0]
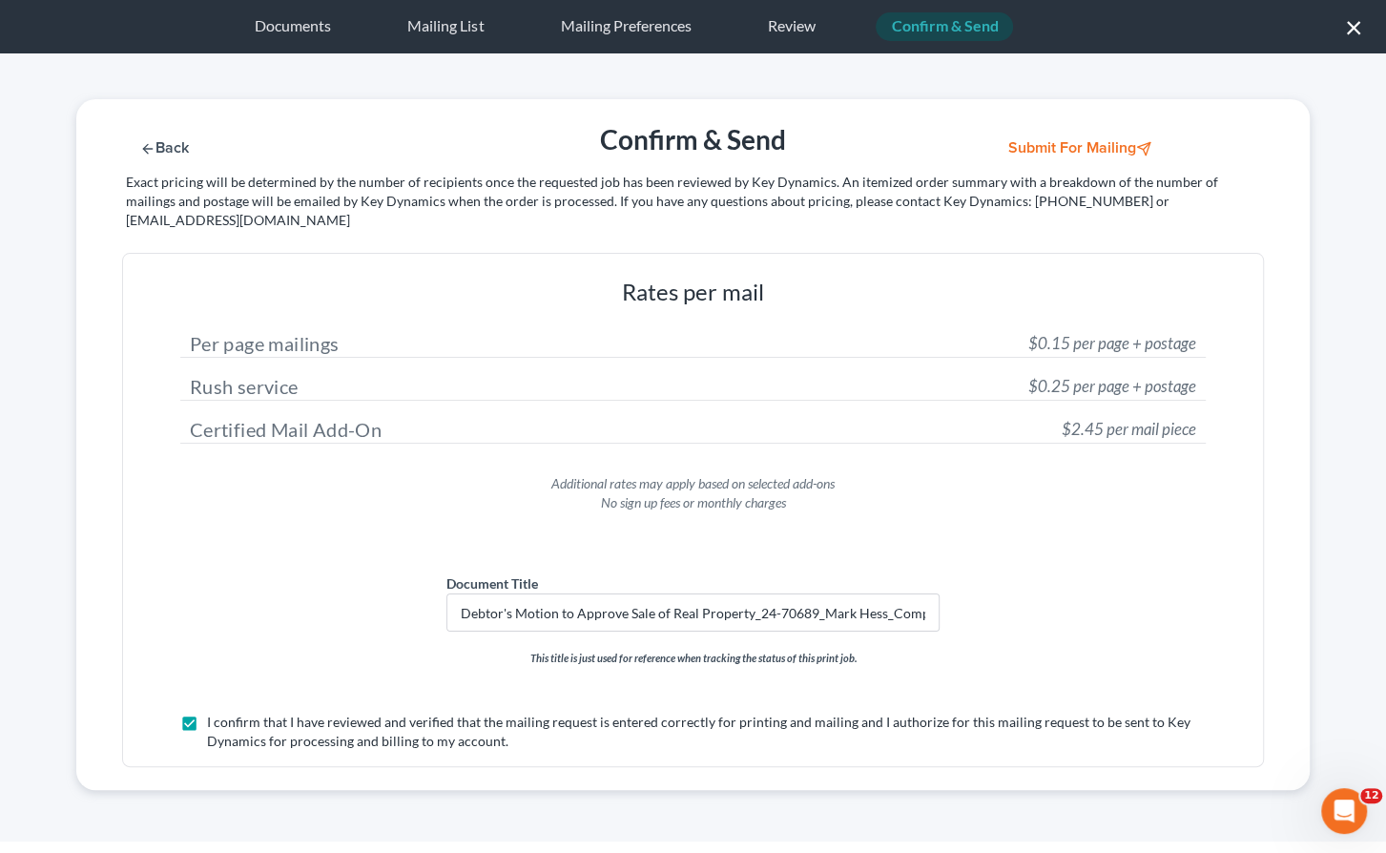
click at [1069, 151] on button "Submit for Mailing" at bounding box center [1081, 148] width 177 height 16
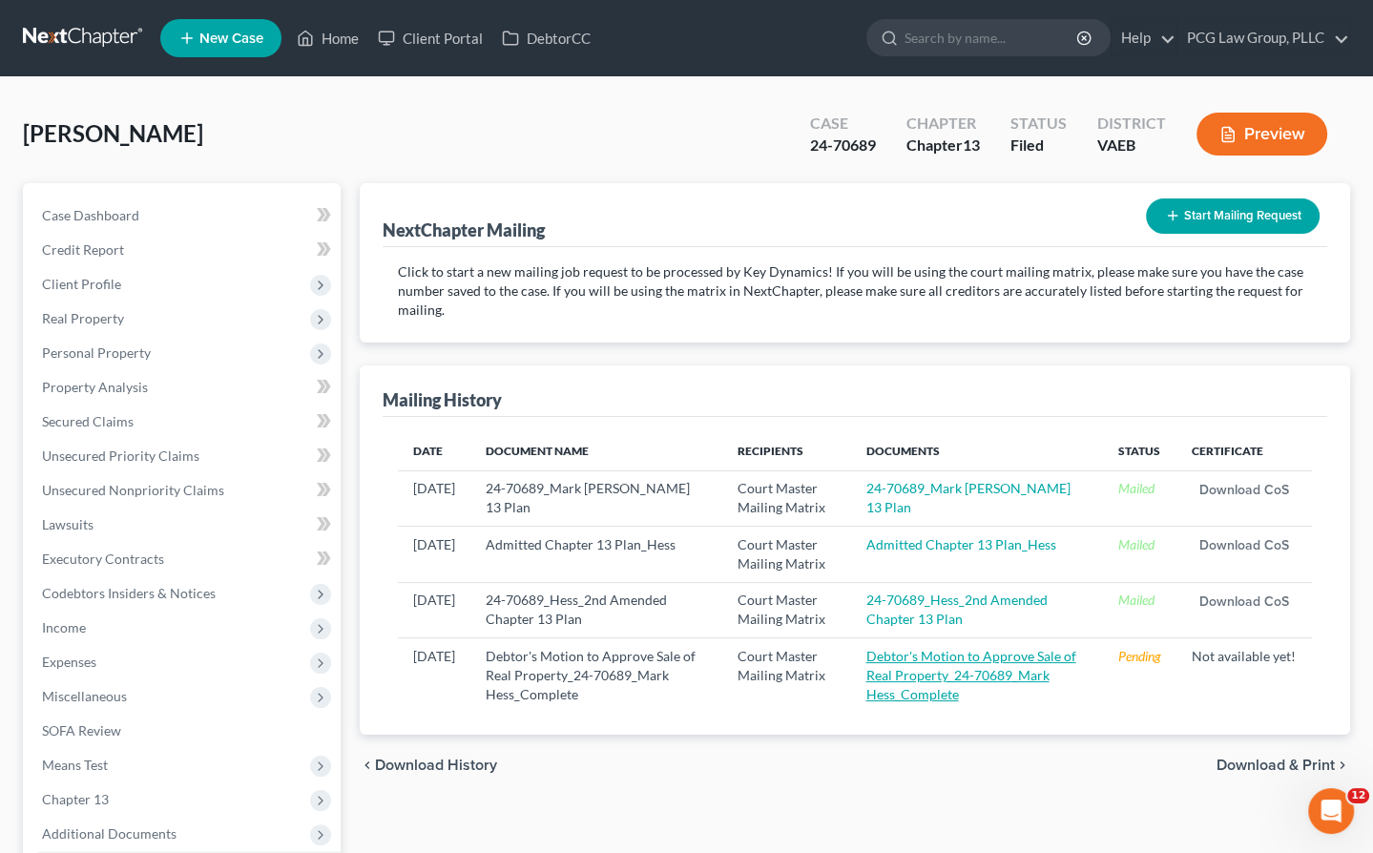
click at [969, 669] on link "Debtor's Motion to Approve Sale of Real Property_24-70689_Mark Hess_Complete" at bounding box center [970, 675] width 210 height 54
